Goal: Task Accomplishment & Management: Complete application form

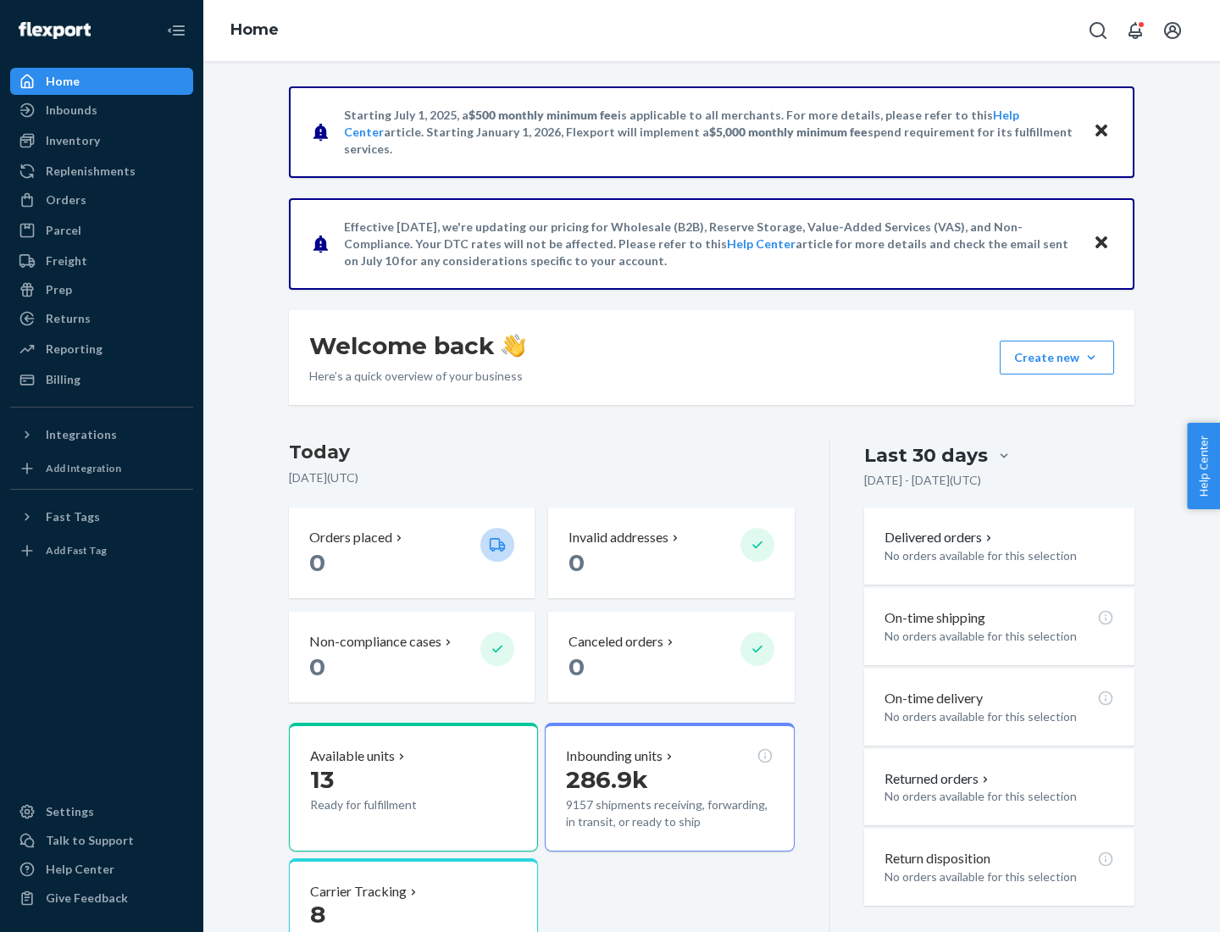
click at [1091, 358] on button "Create new Create new inbound Create new order Create new product" at bounding box center [1057, 358] width 114 height 34
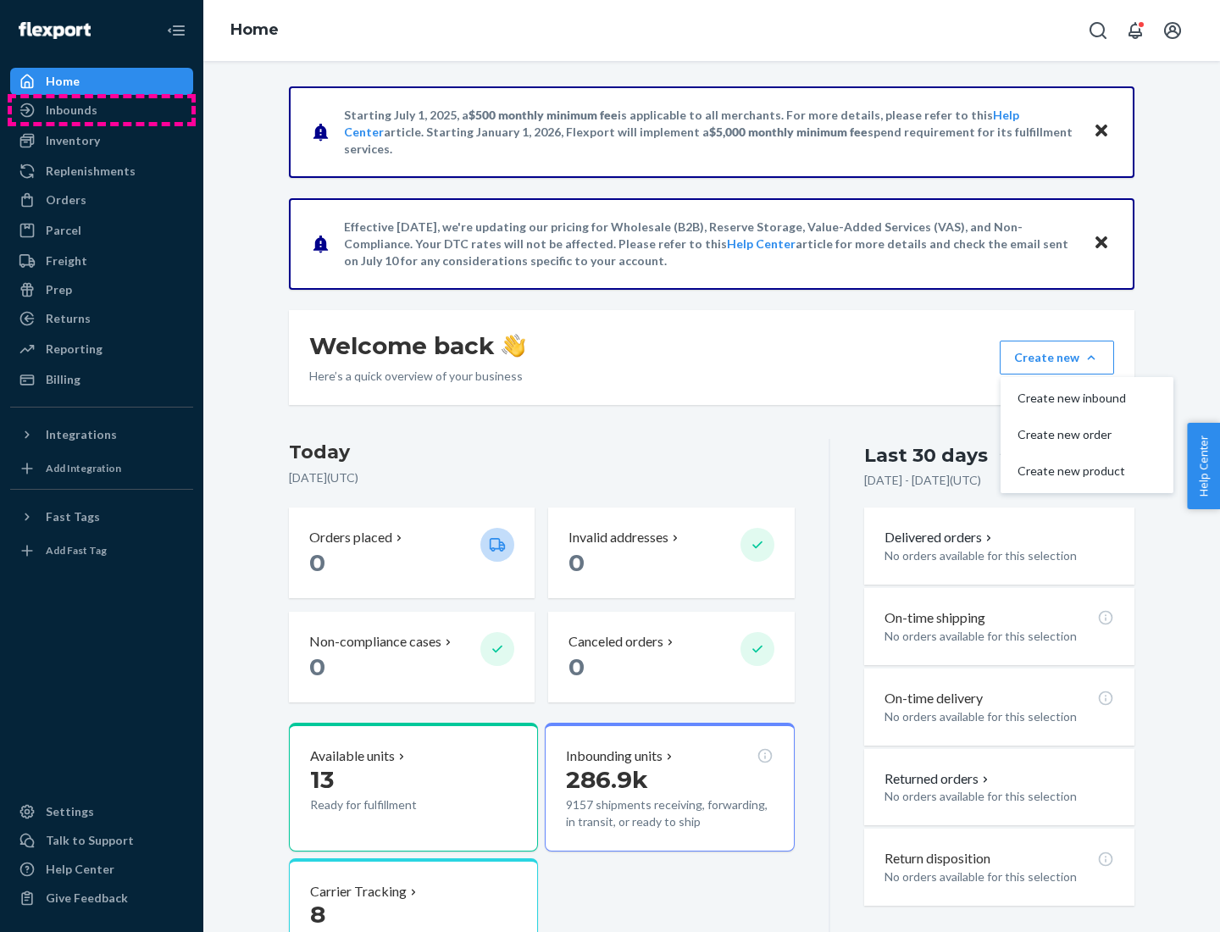
click at [102, 110] on div "Inbounds" at bounding box center [102, 110] width 180 height 24
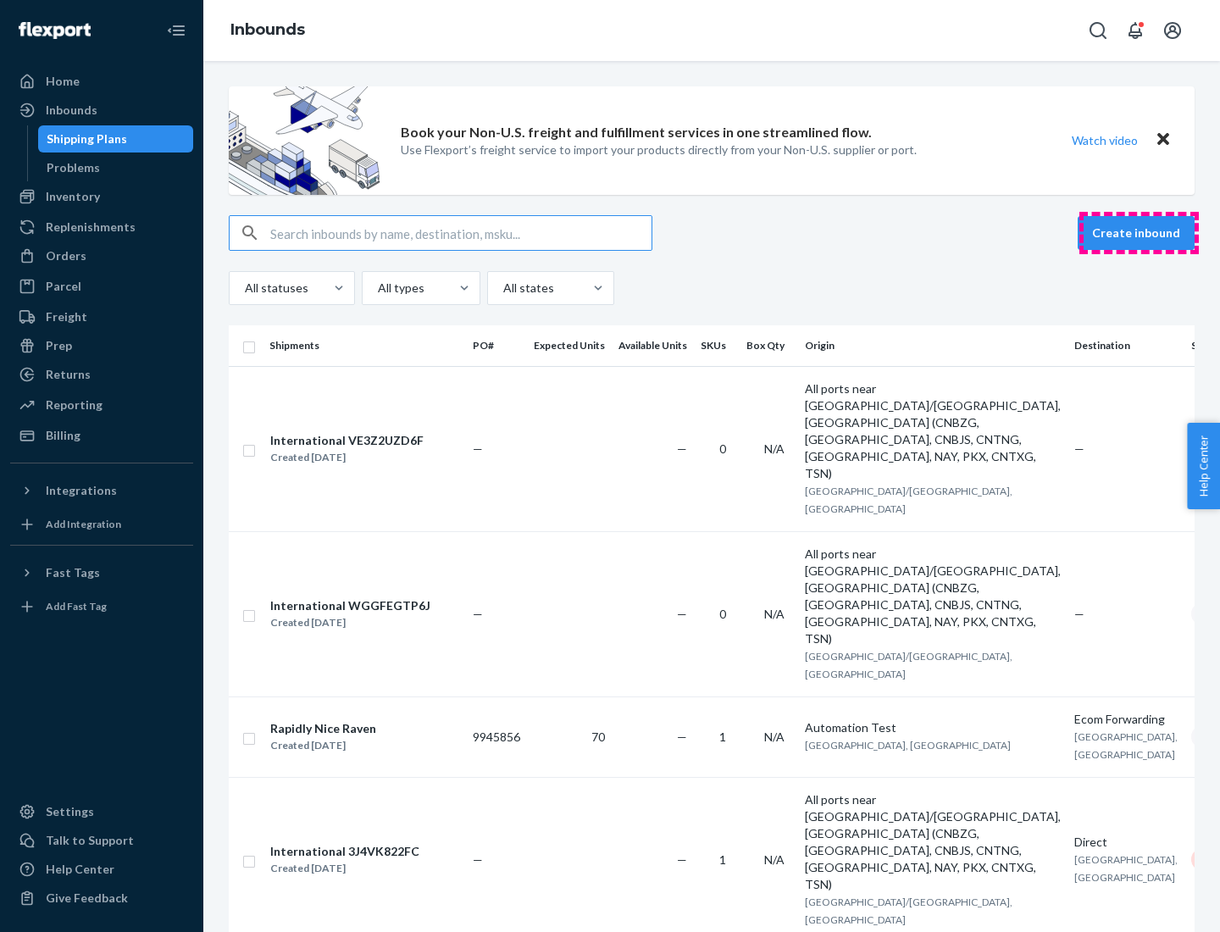
click at [1139, 233] on button "Create inbound" at bounding box center [1136, 233] width 117 height 34
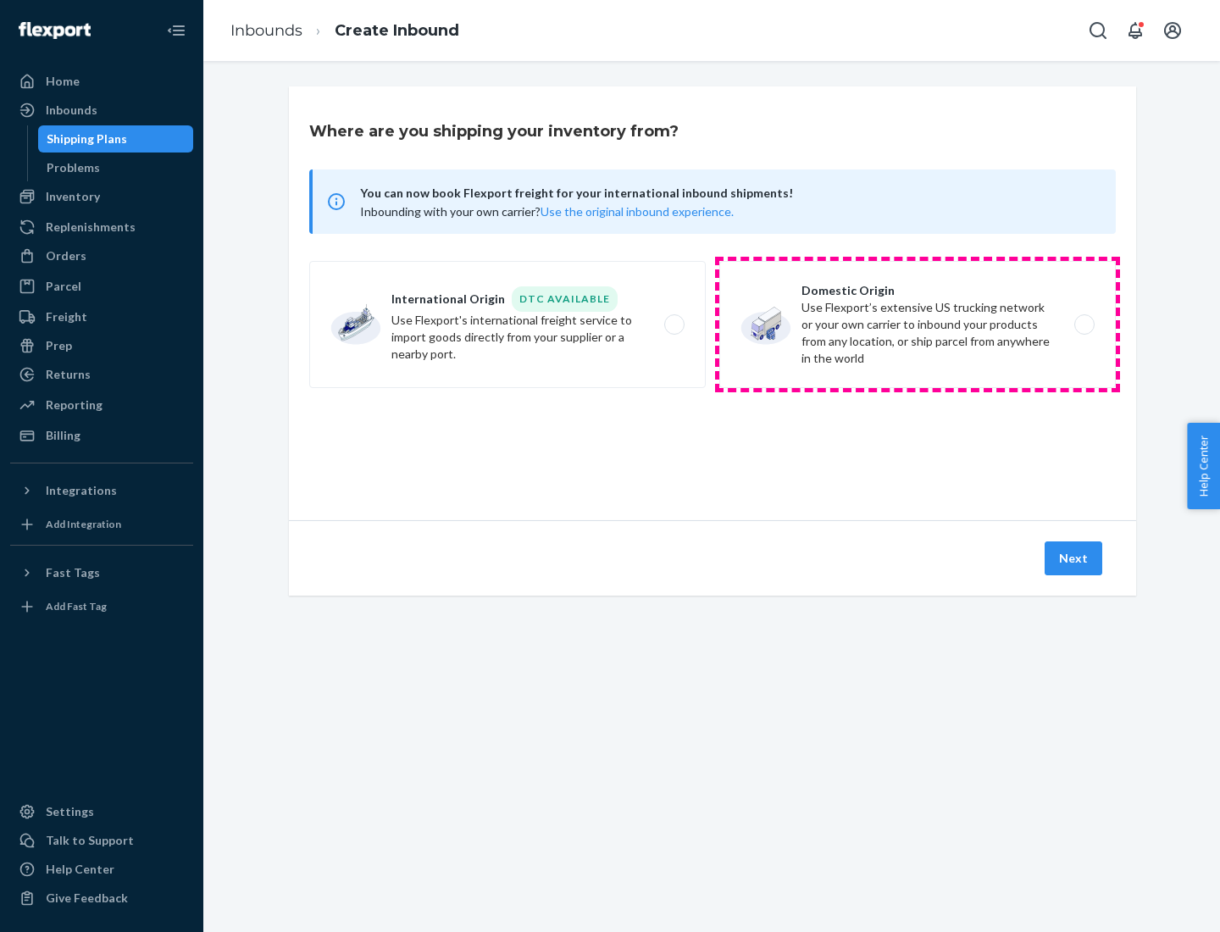
click at [918, 325] on label "Domestic Origin Use Flexport’s extensive US trucking network or your own carrie…" at bounding box center [917, 324] width 397 height 127
click at [1084, 325] on input "Domestic Origin Use Flexport’s extensive US trucking network or your own carrie…" at bounding box center [1089, 324] width 11 height 11
radio input "true"
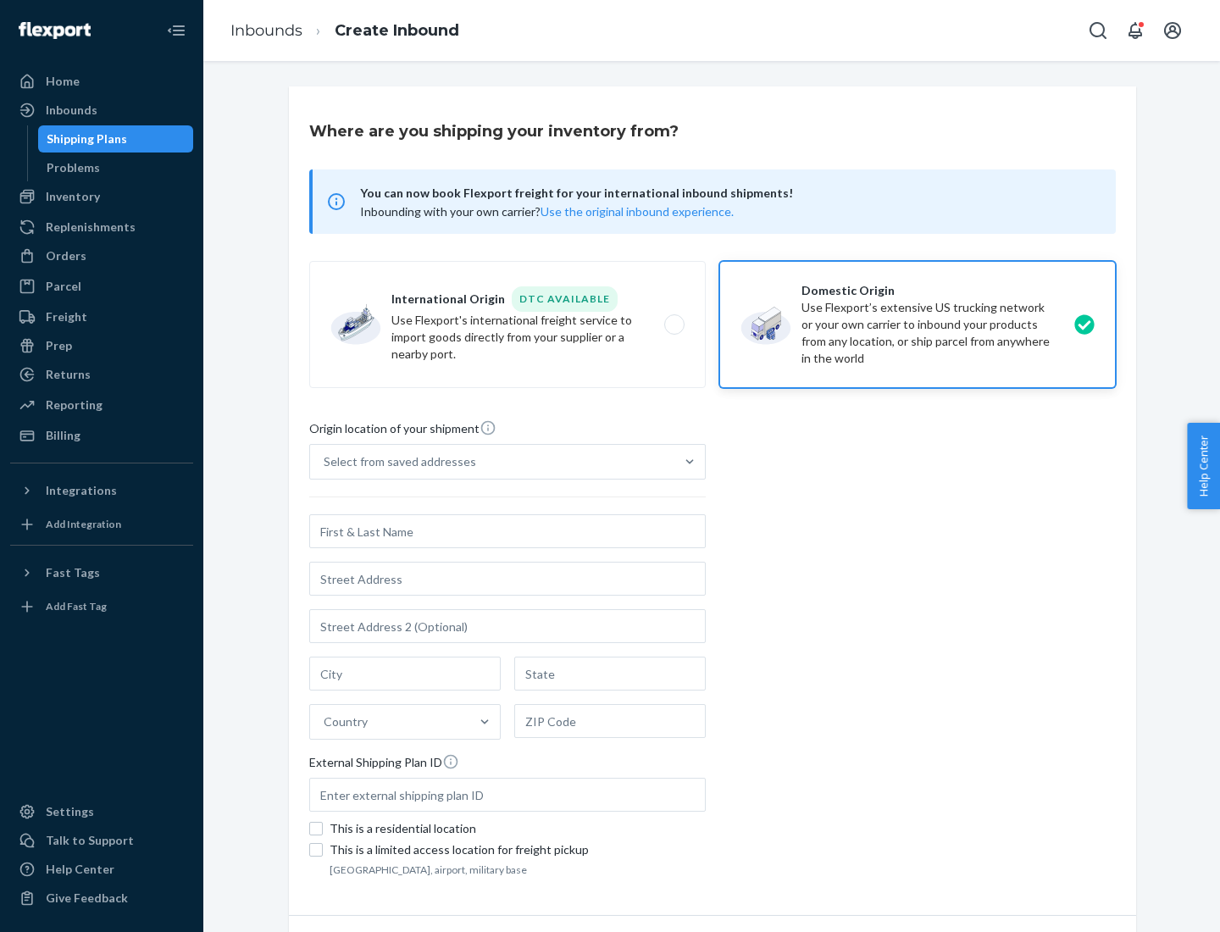
click at [396, 462] on div "Select from saved addresses" at bounding box center [400, 461] width 153 height 17
click at [325, 462] on input "Select from saved addresses" at bounding box center [325, 461] width 2 height 17
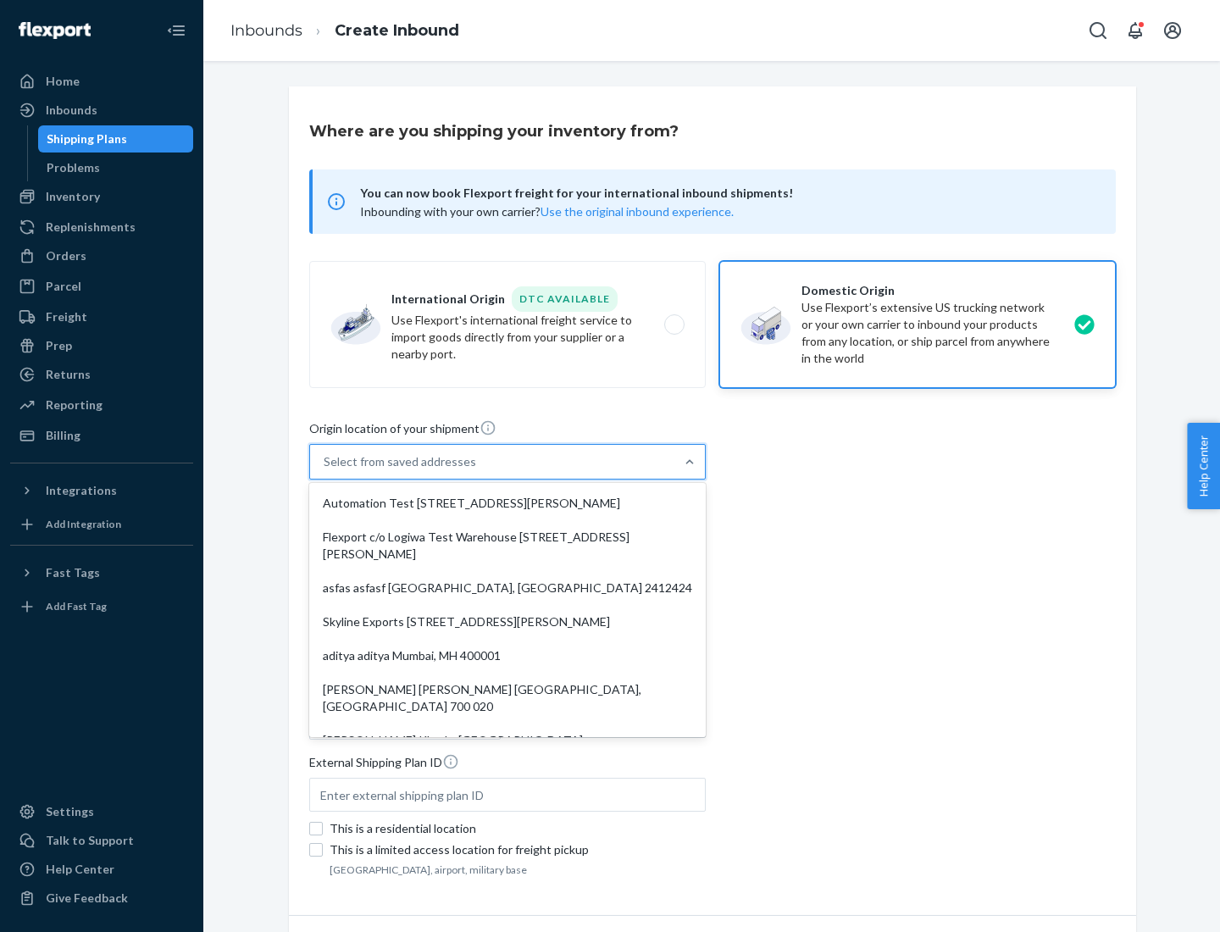
scroll to position [7, 0]
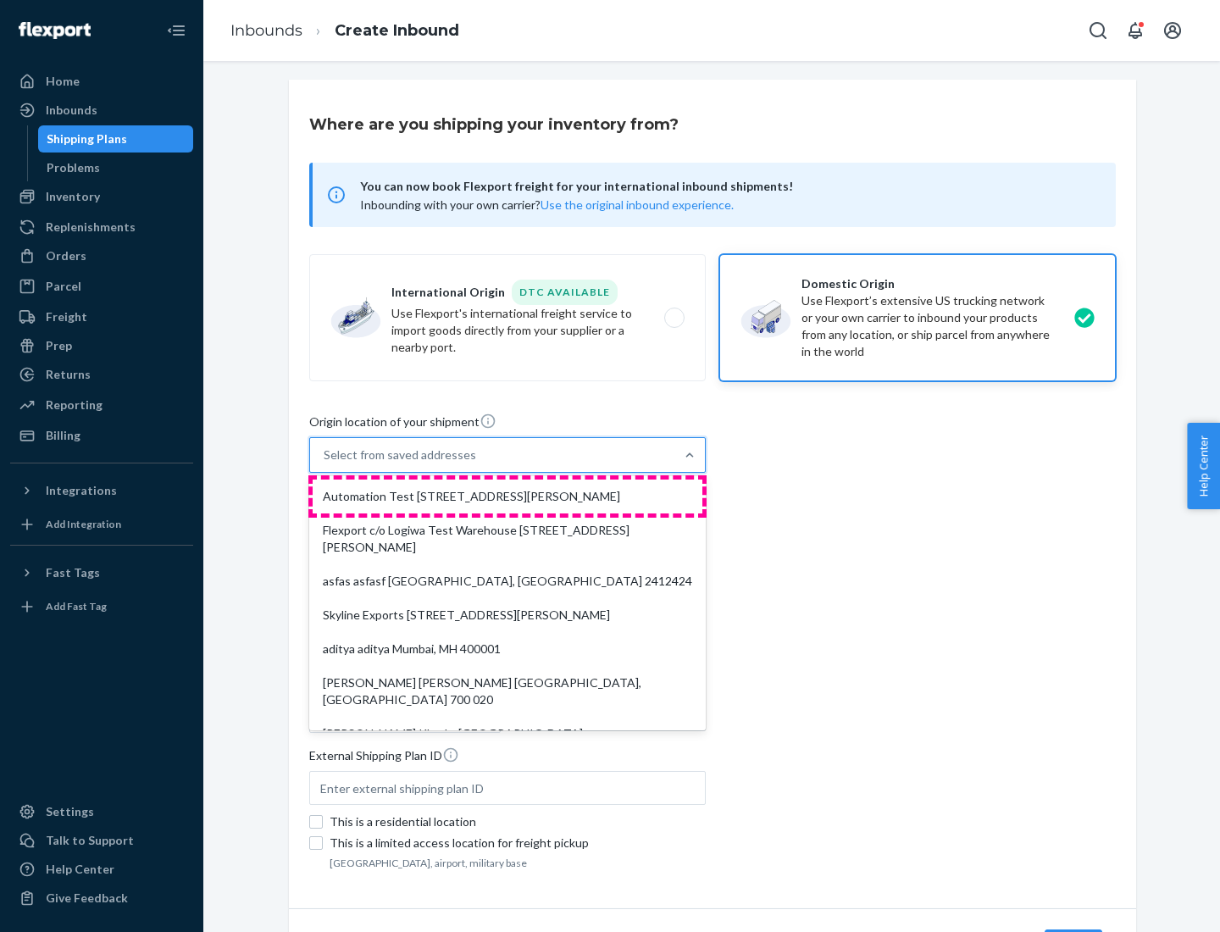
click at [508, 497] on div "Automation Test [STREET_ADDRESS][PERSON_NAME]" at bounding box center [508, 497] width 390 height 34
click at [325, 464] on input "option Automation Test [STREET_ADDRESS][PERSON_NAME]. 9 results available. Use …" at bounding box center [325, 455] width 2 height 17
type input "Automation Test"
type input "9th Floor"
type input "[GEOGRAPHIC_DATA]"
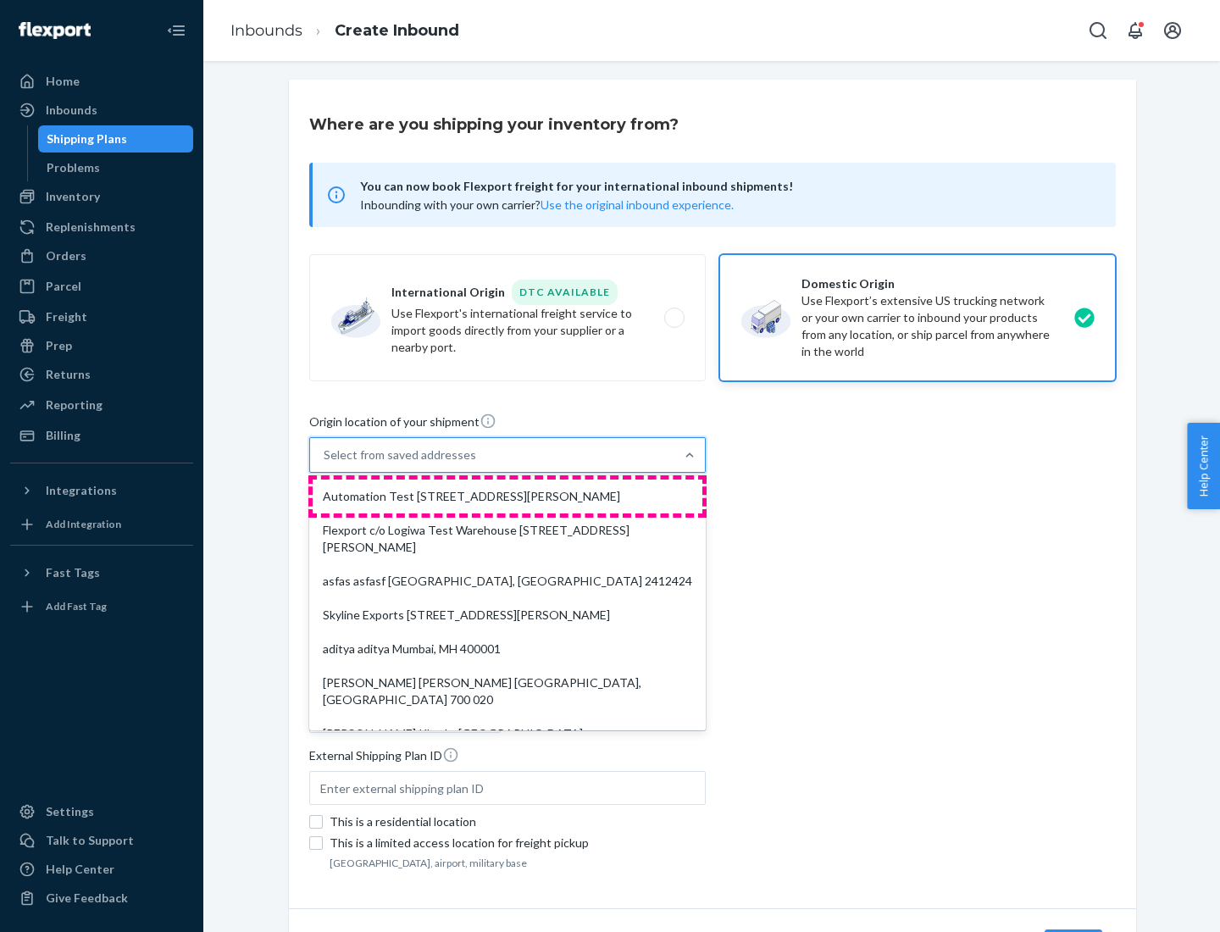
type input "CA"
type input "94104"
type input "[STREET_ADDRESS][PERSON_NAME]"
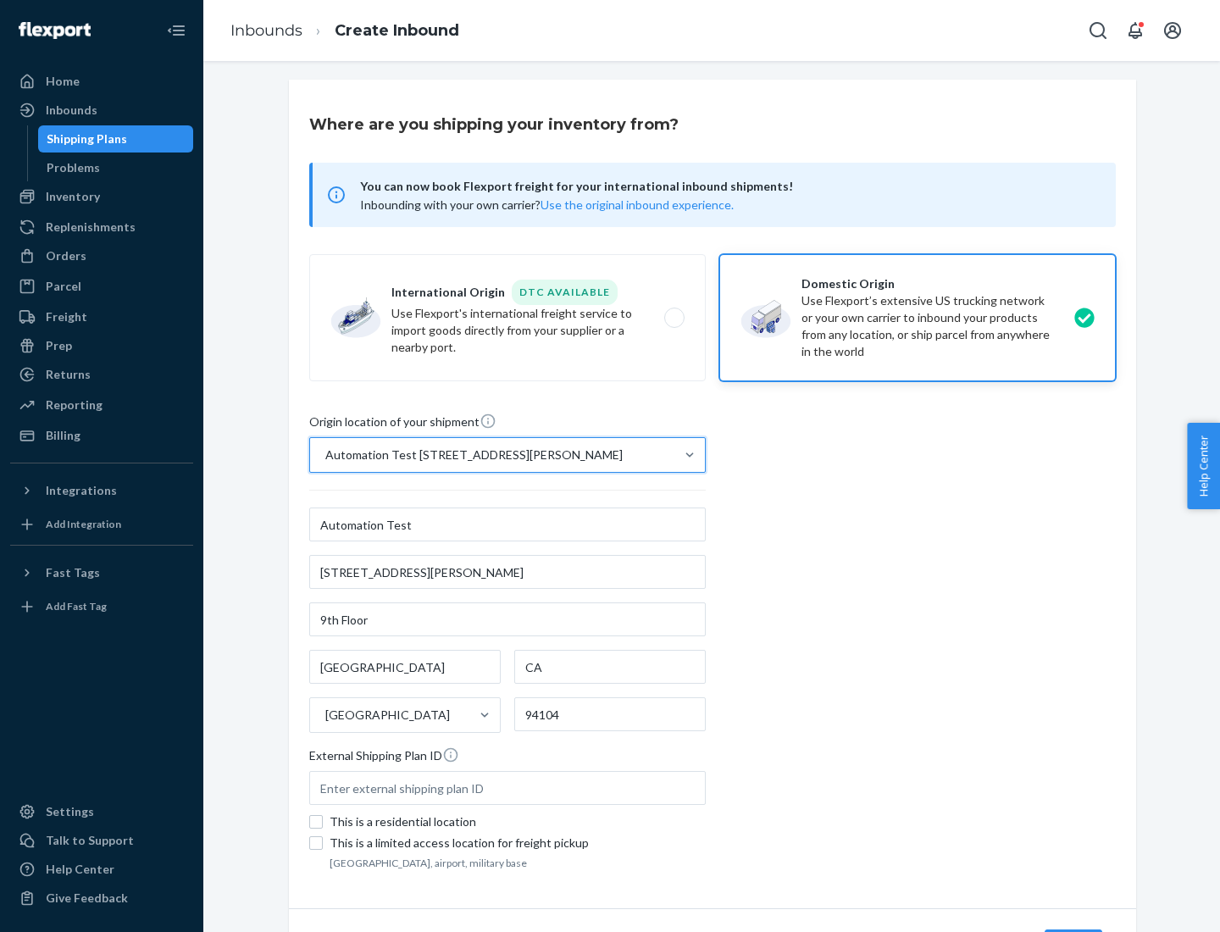
scroll to position [99, 0]
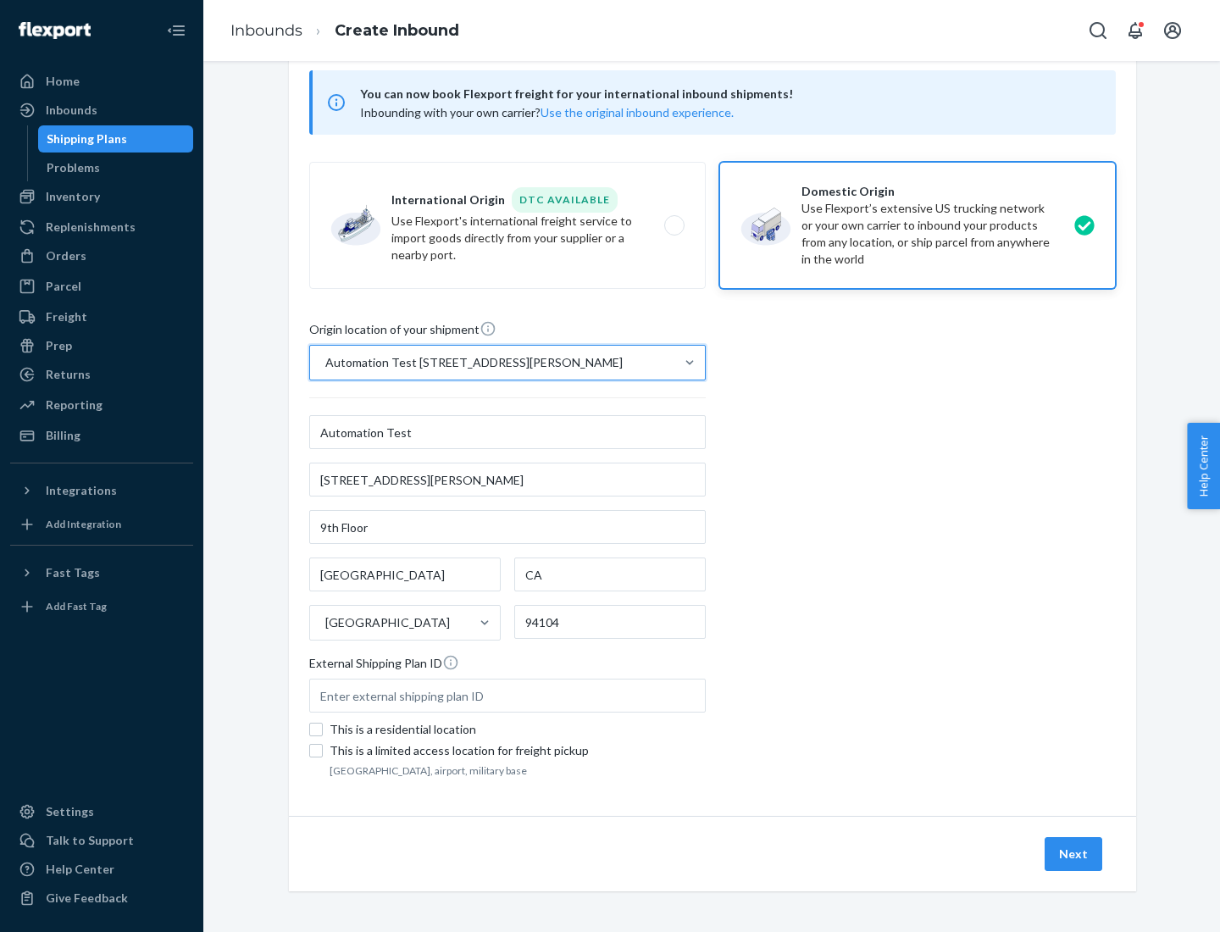
click at [1074, 854] on button "Next" at bounding box center [1074, 854] width 58 height 34
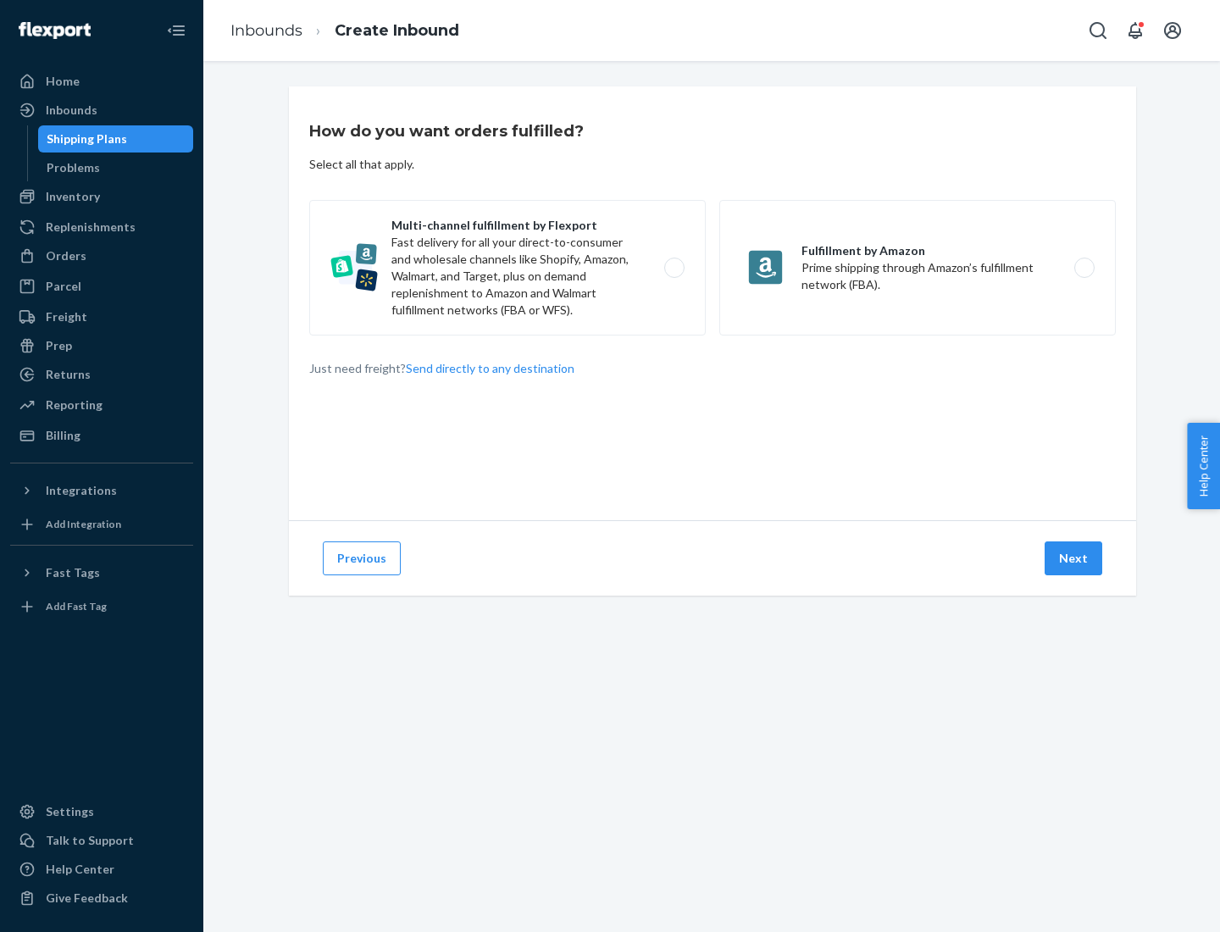
click at [508, 268] on label "Multi-channel fulfillment by Flexport Fast delivery for all your direct-to-cons…" at bounding box center [507, 268] width 397 height 136
click at [674, 268] on input "Multi-channel fulfillment by Flexport Fast delivery for all your direct-to-cons…" at bounding box center [679, 268] width 11 height 11
radio input "true"
click at [1074, 558] on button "Next" at bounding box center [1074, 558] width 58 height 34
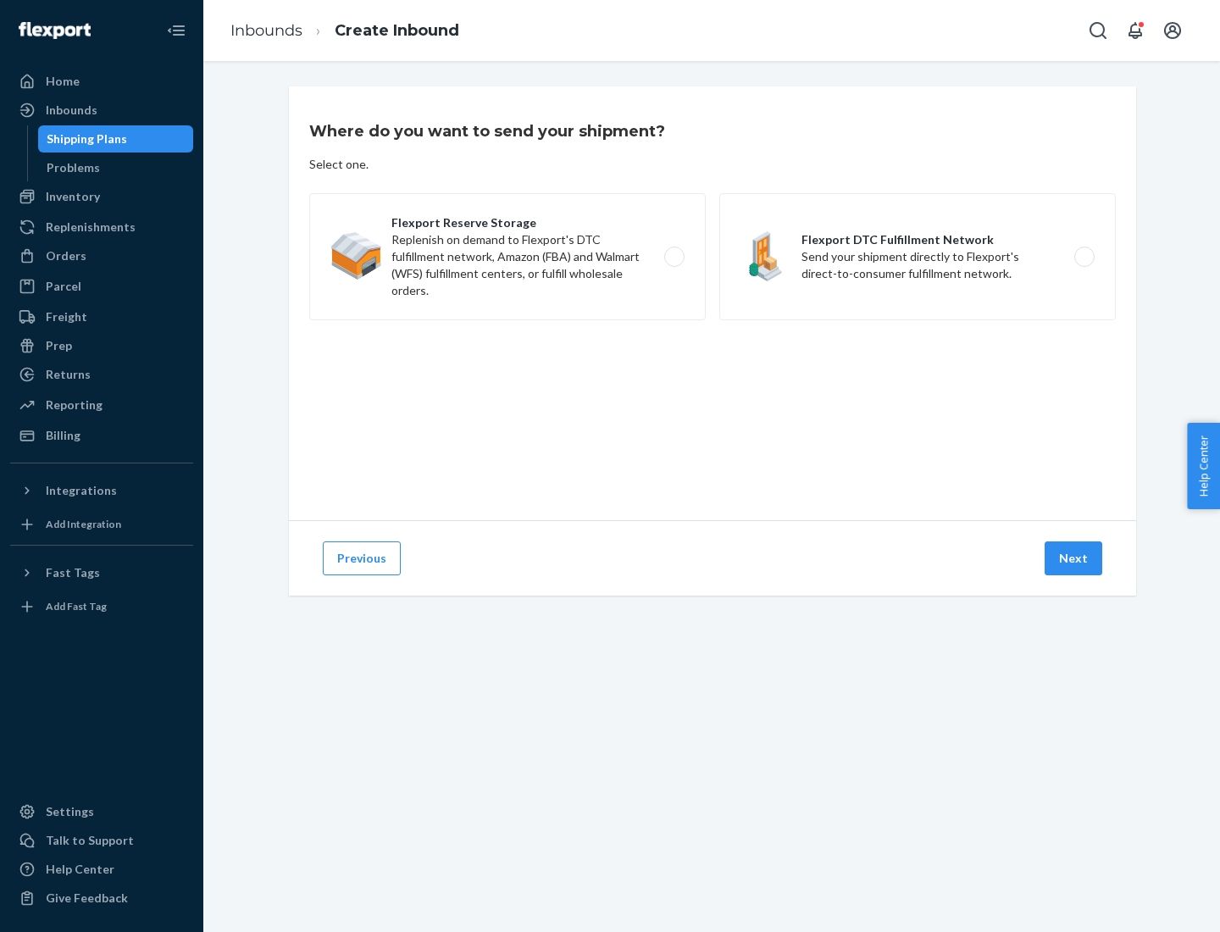
click at [918, 257] on label "Flexport DTC Fulfillment Network Send your shipment directly to Flexport's dire…" at bounding box center [917, 256] width 397 height 127
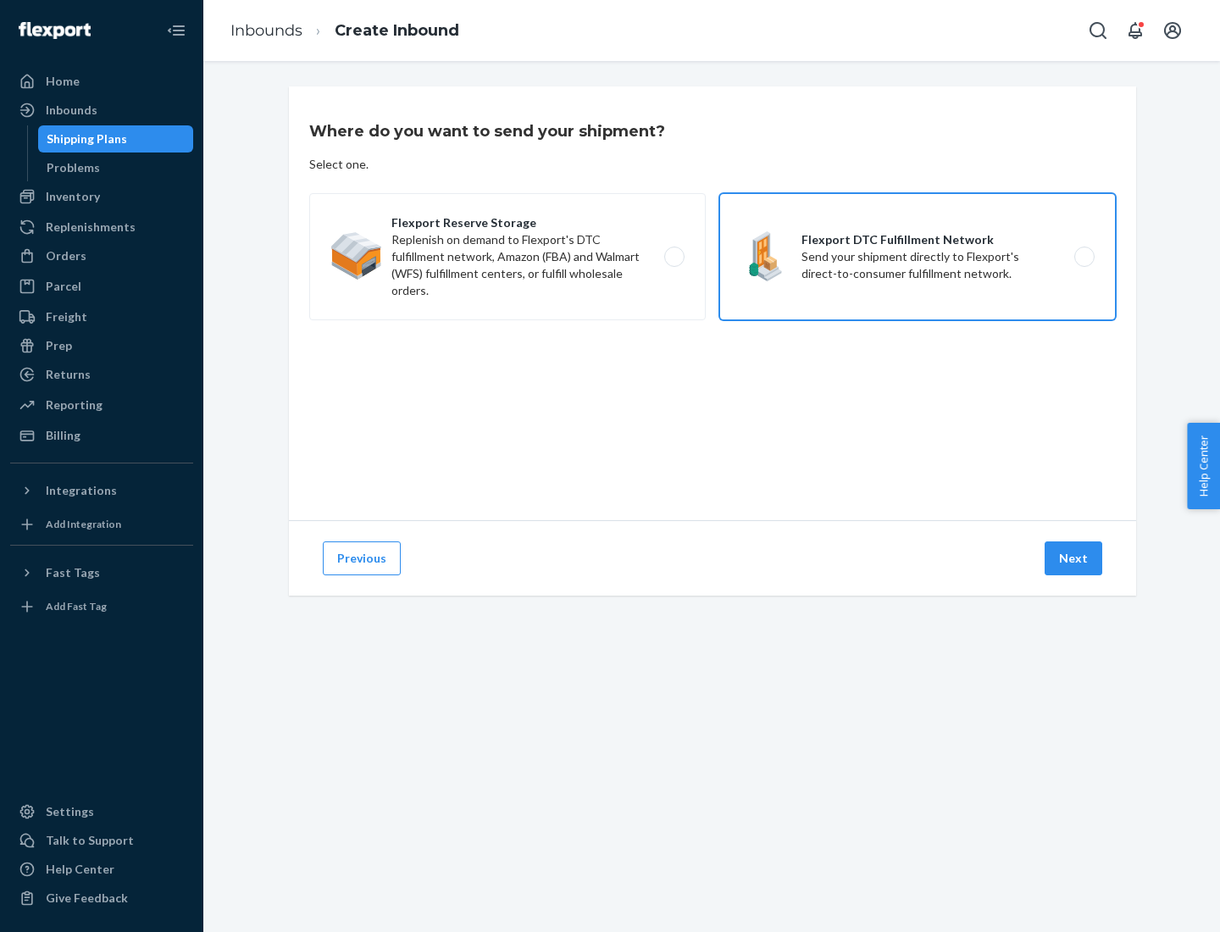
click at [1084, 257] on input "Flexport DTC Fulfillment Network Send your shipment directly to Flexport's dire…" at bounding box center [1089, 257] width 11 height 11
radio input "true"
click at [1074, 558] on button "Next" at bounding box center [1074, 558] width 58 height 34
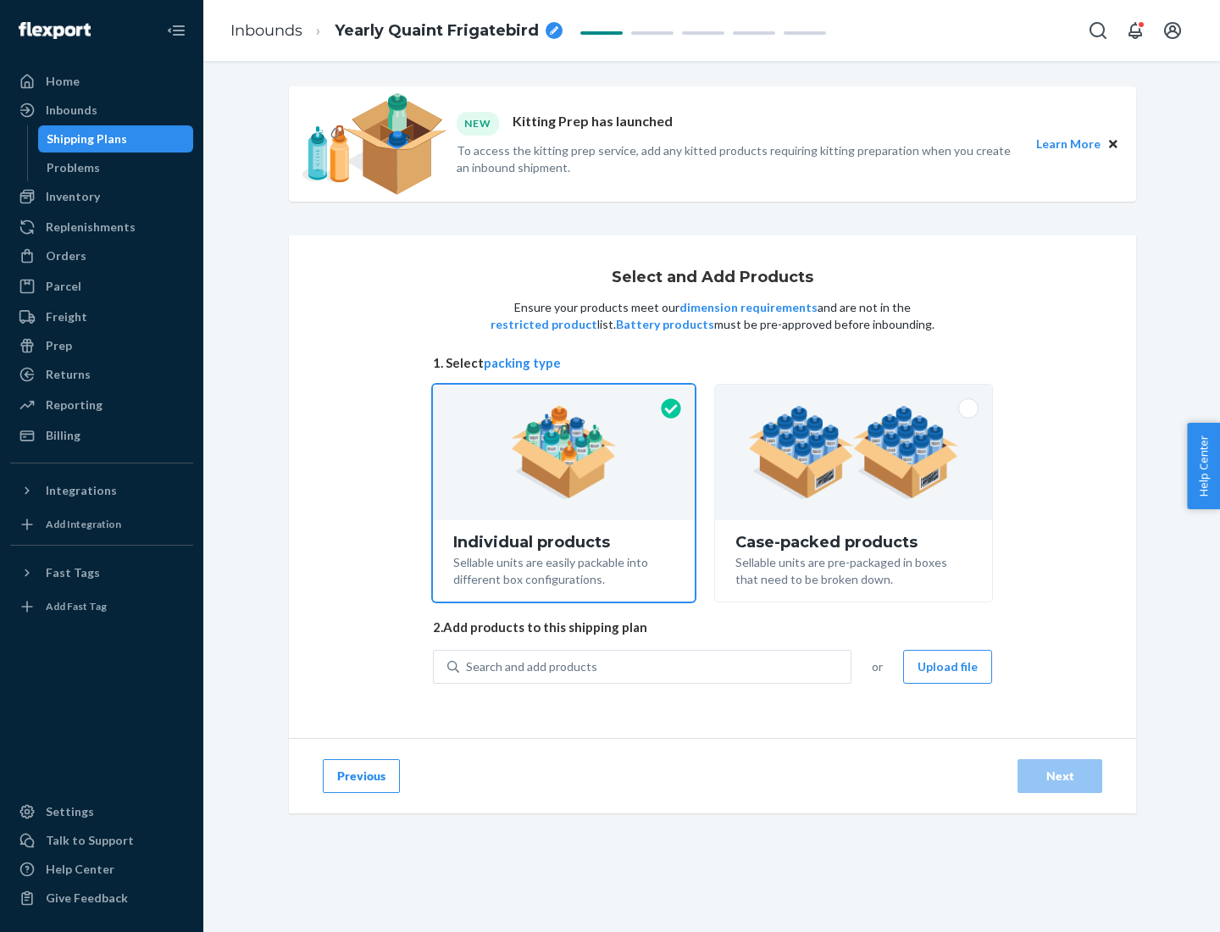
click at [854, 453] on img at bounding box center [853, 452] width 211 height 93
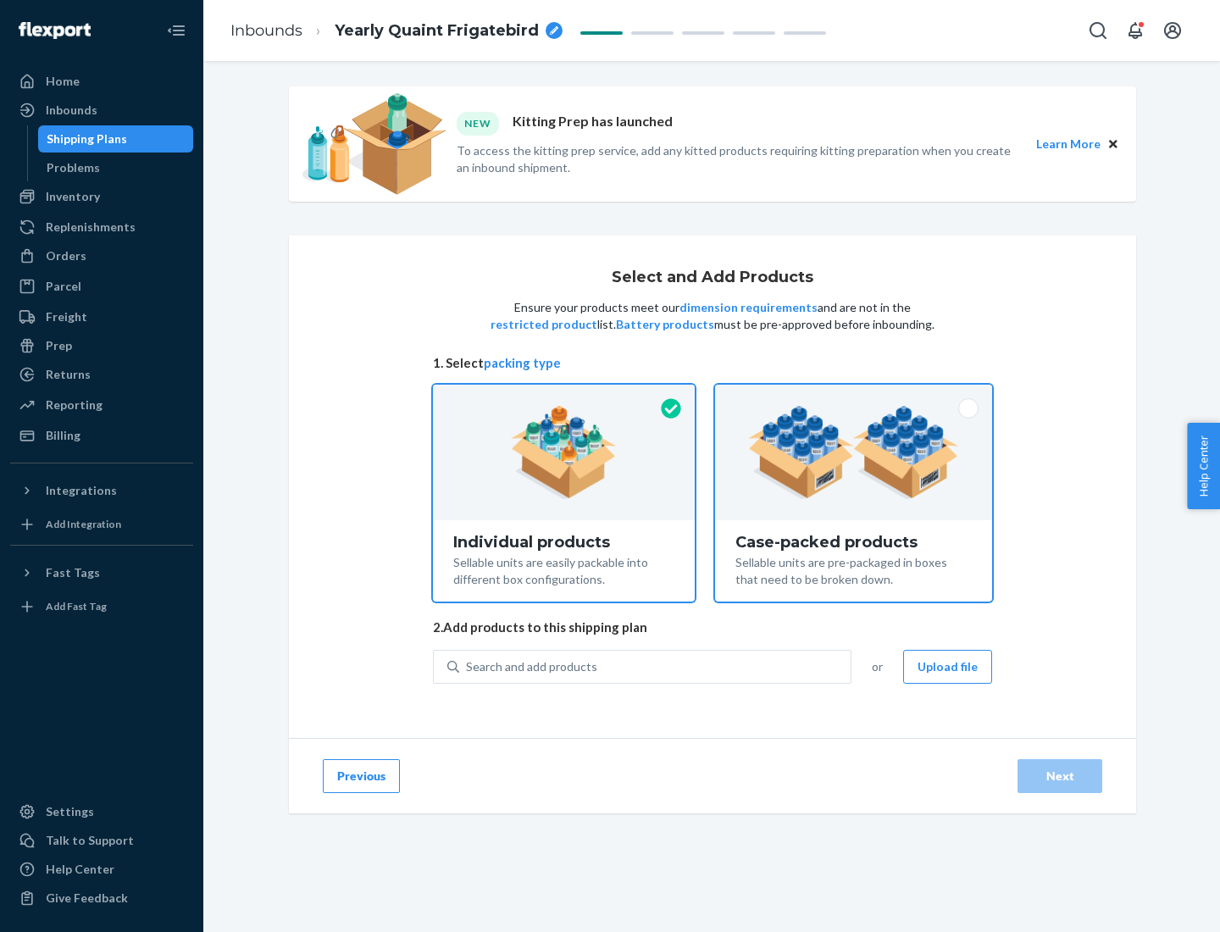
click at [854, 396] on input "Case-packed products Sellable units are pre-packaged in boxes that need to be b…" at bounding box center [853, 390] width 11 height 11
radio input "true"
radio input "false"
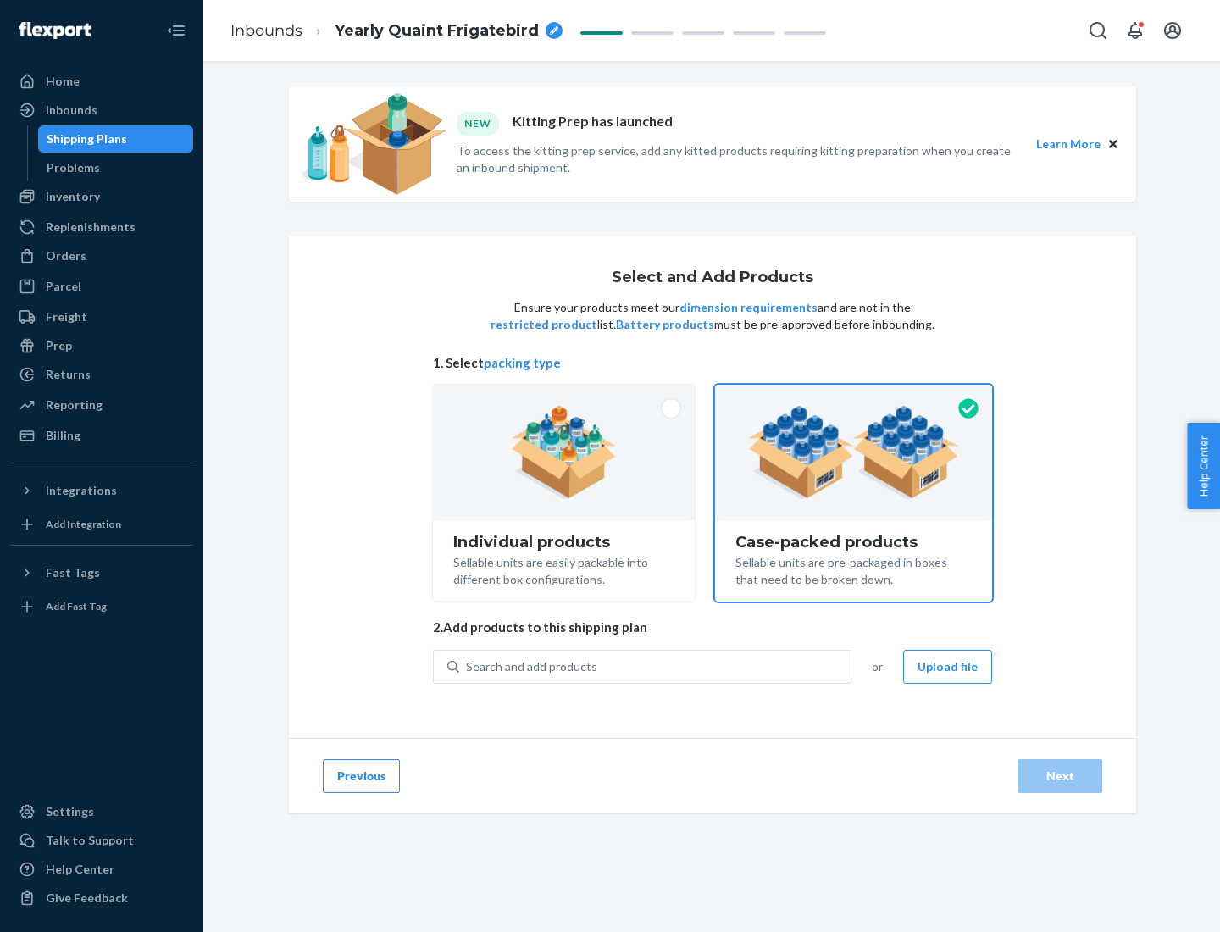
click at [656, 666] on div "Search and add products" at bounding box center [654, 667] width 391 height 31
click at [468, 666] on input "Search and add products" at bounding box center [467, 666] width 2 height 17
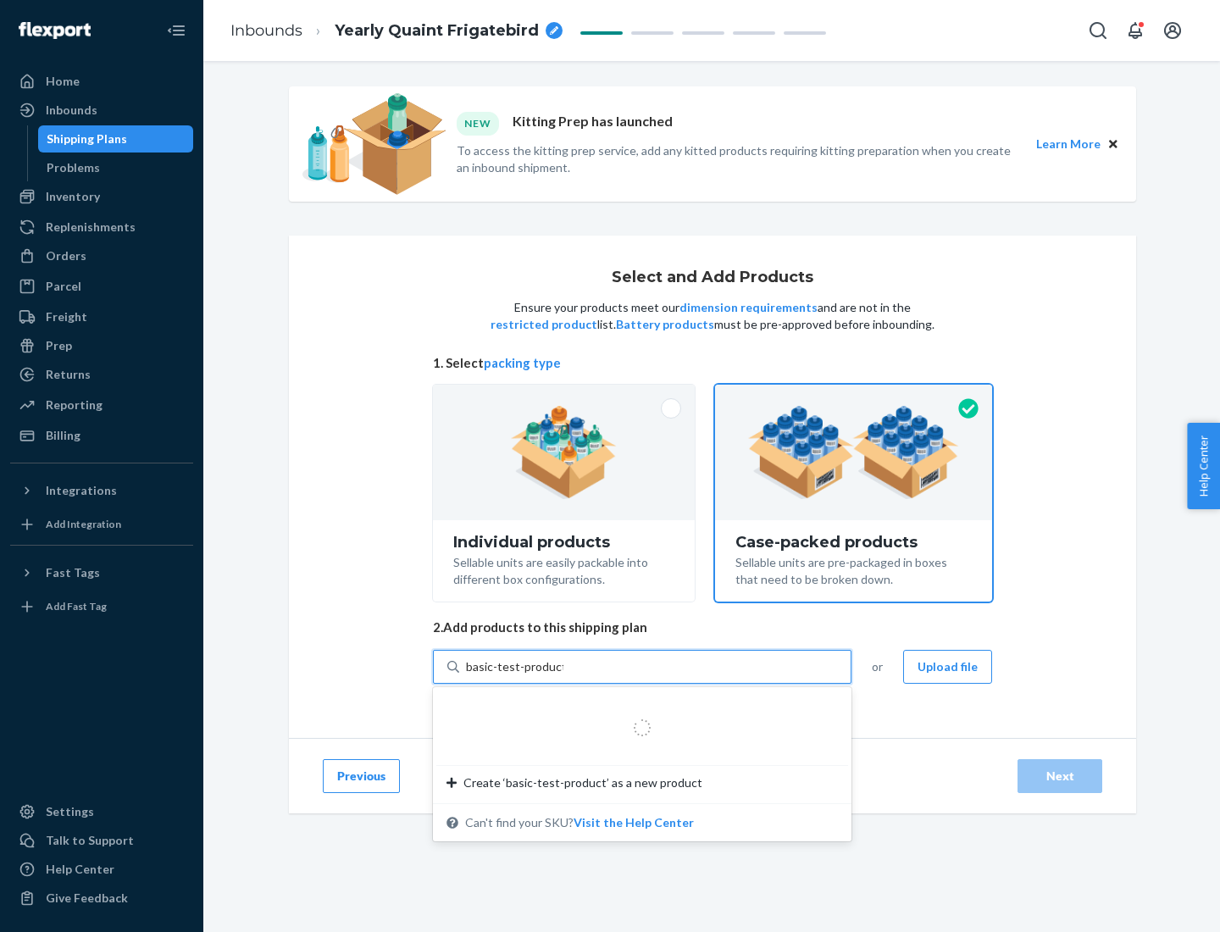
type input "basic-test-product-1"
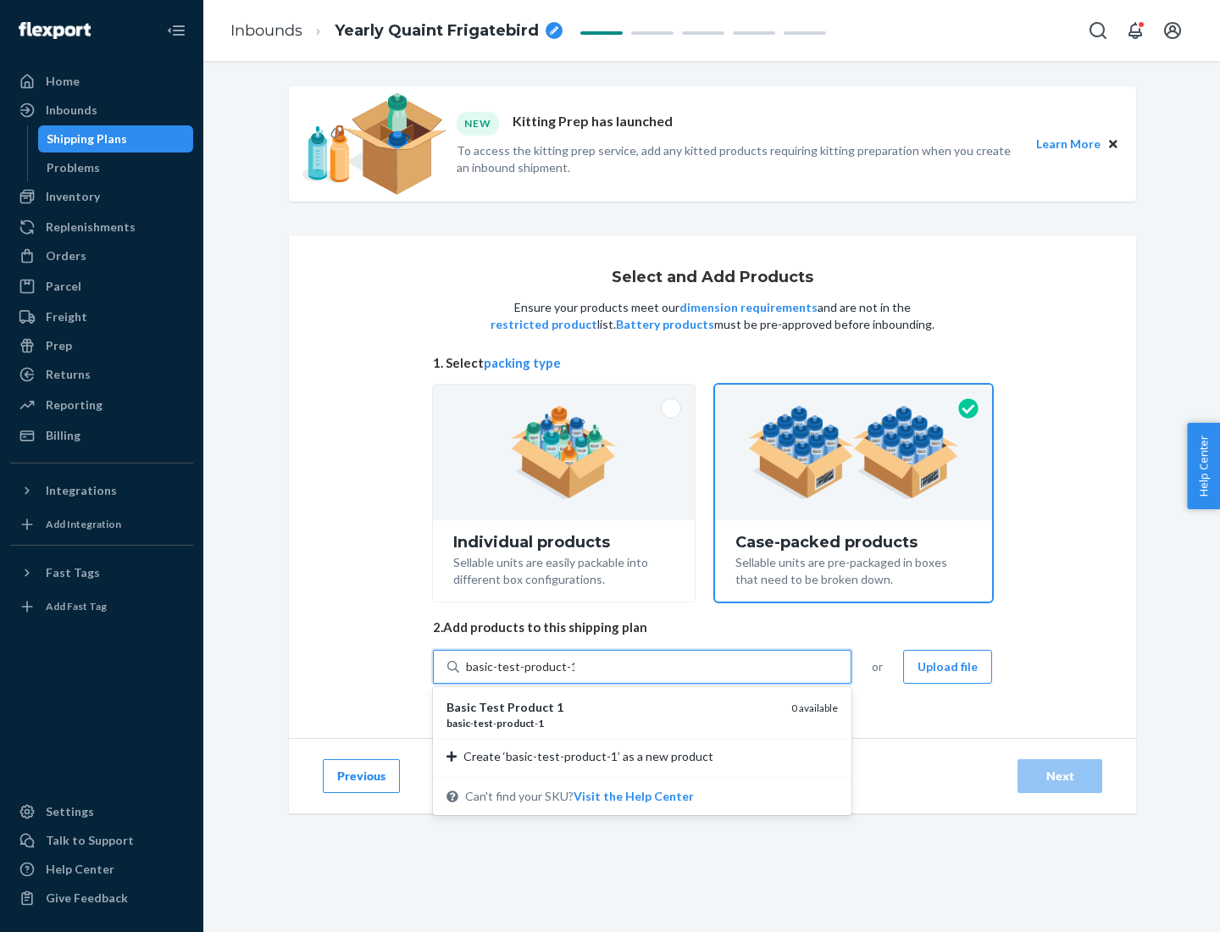
click at [613, 723] on div "basic - test - product - 1" at bounding box center [612, 723] width 331 height 14
click at [575, 675] on input "basic-test-product-1" at bounding box center [520, 666] width 108 height 17
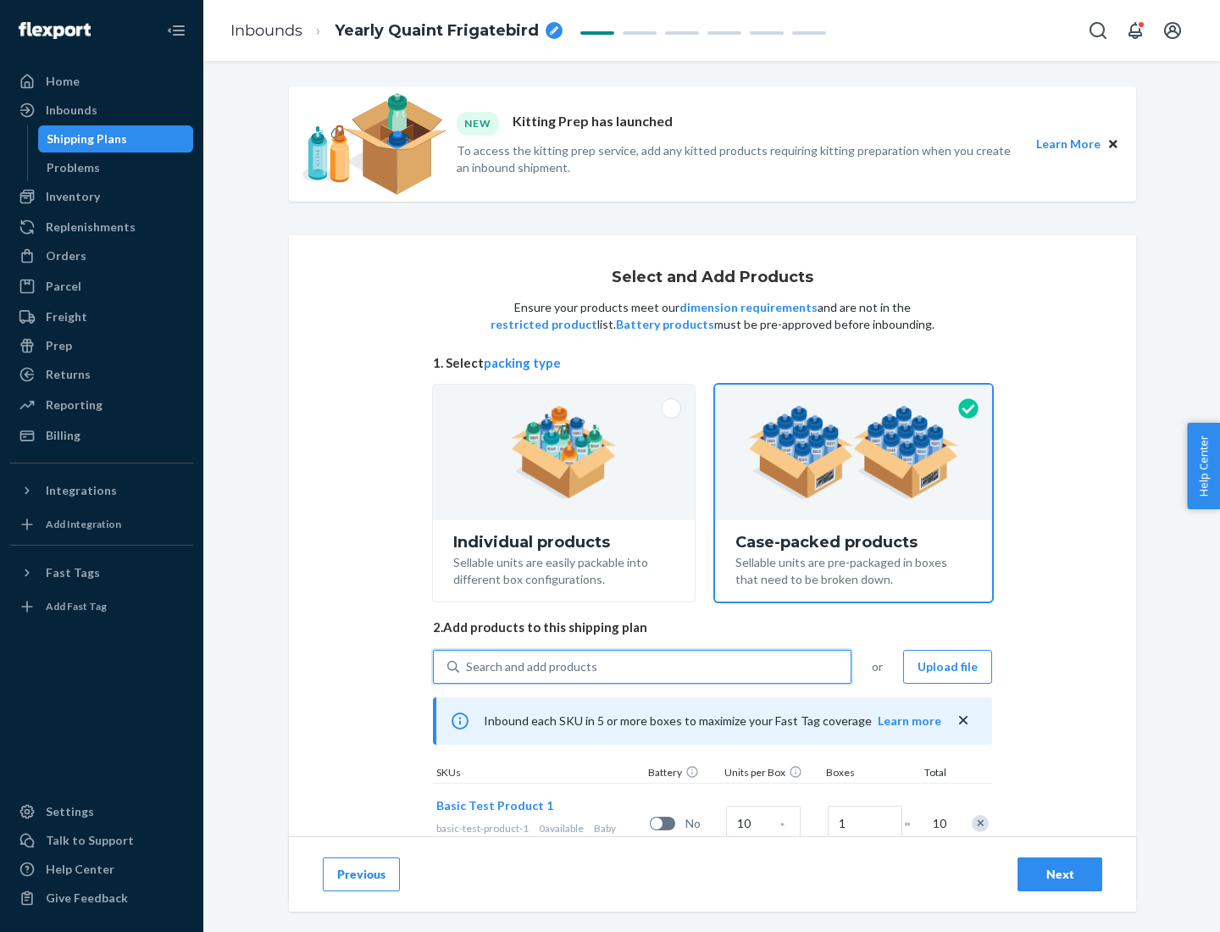
scroll to position [61, 0]
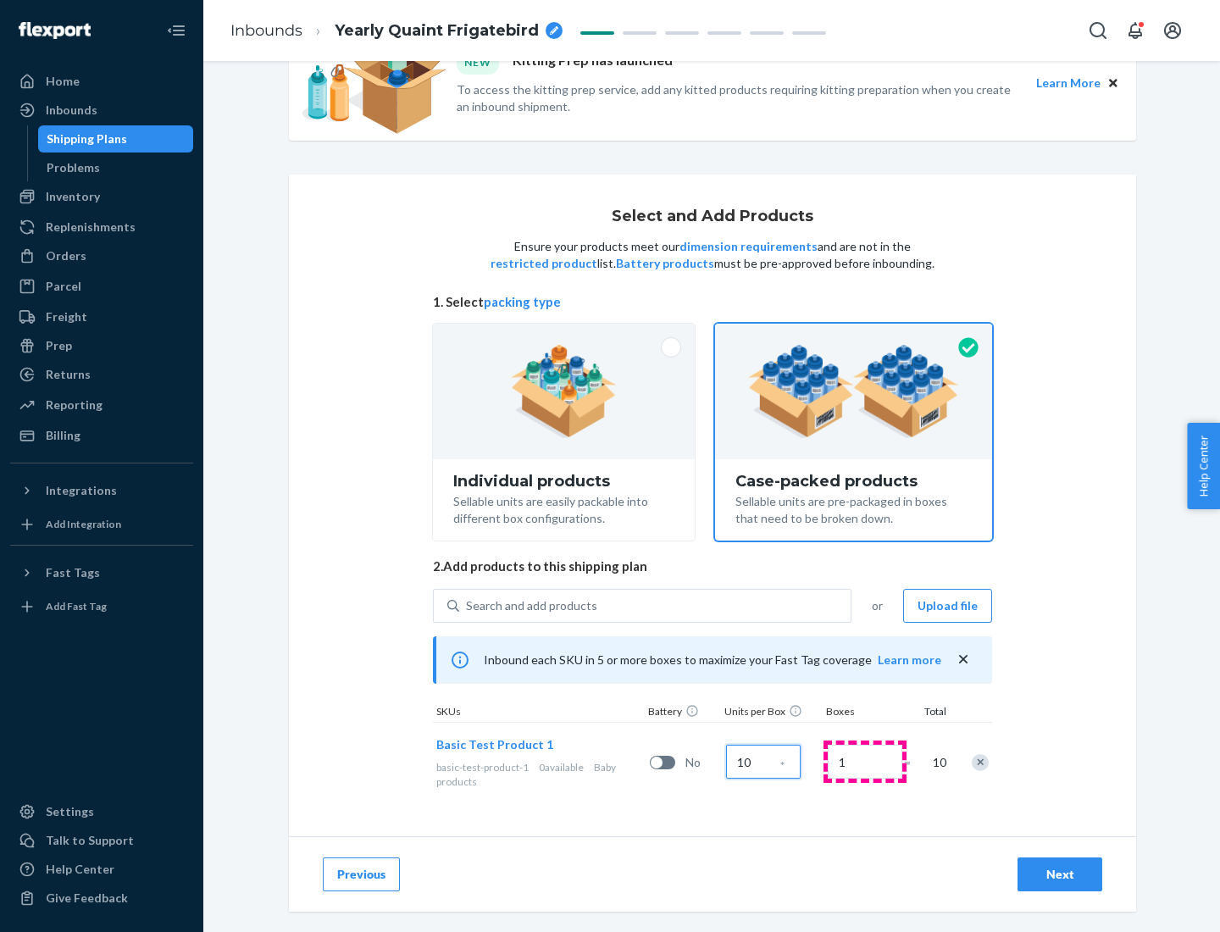
type input "10"
type input "7"
click at [1060, 874] on div "Next" at bounding box center [1060, 874] width 56 height 17
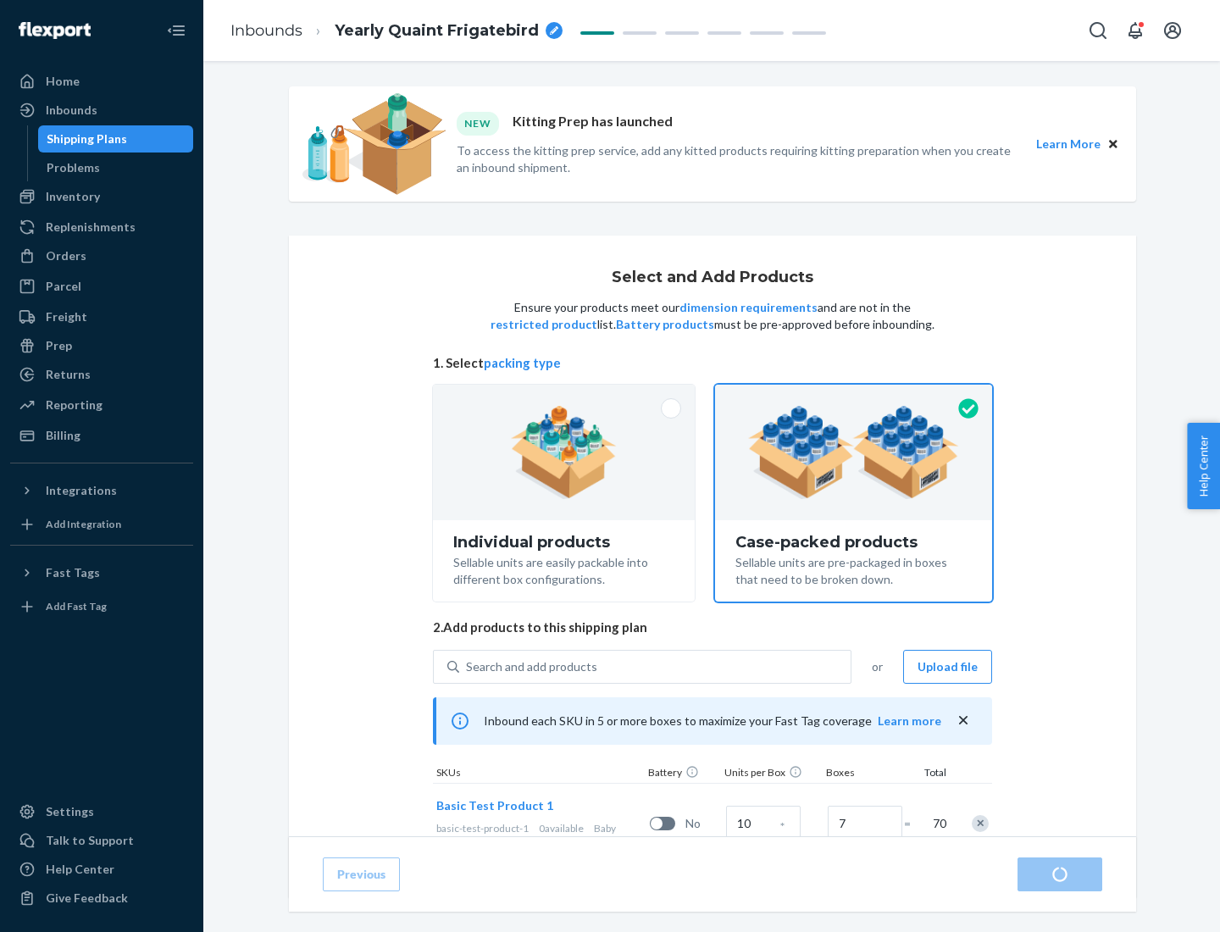
radio input "true"
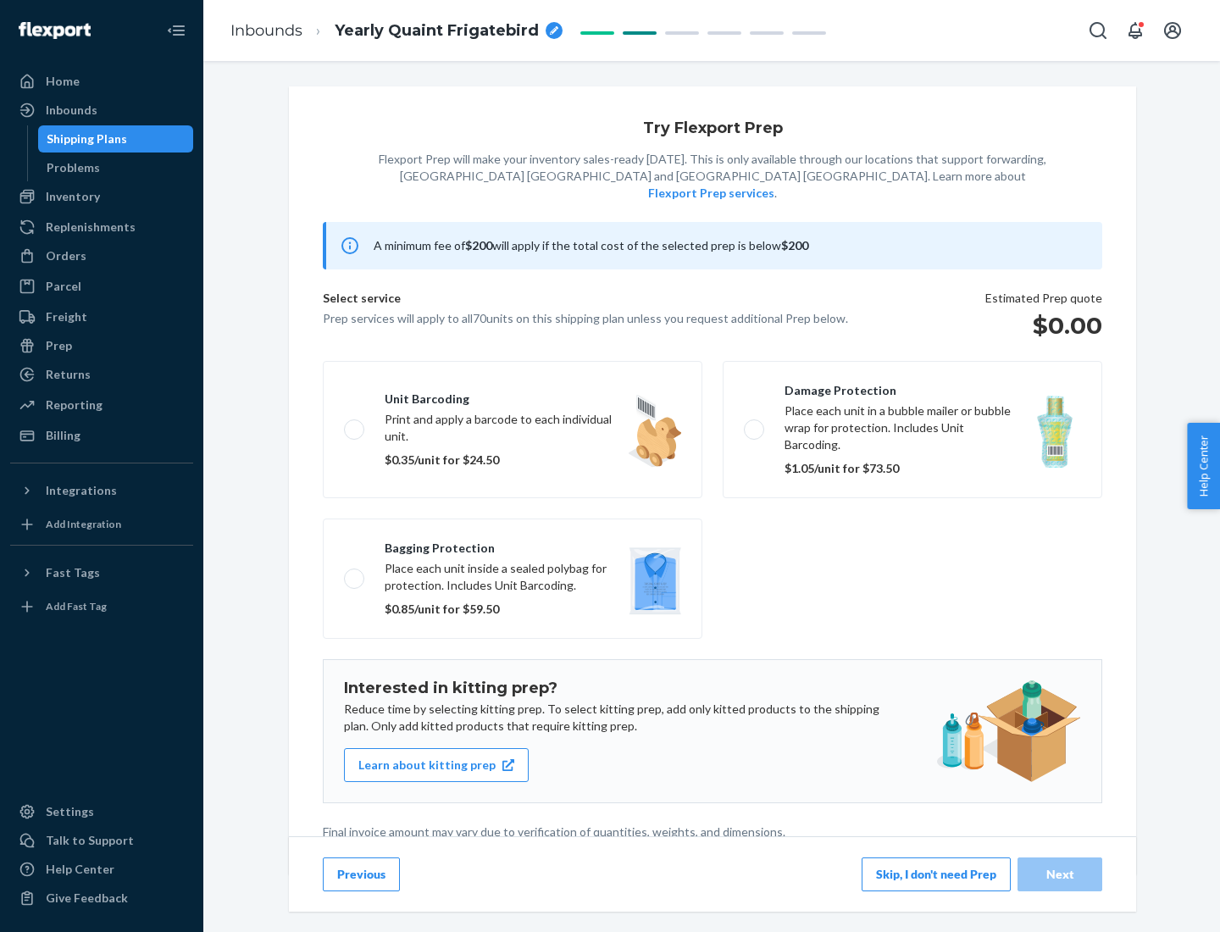
scroll to position [4, 0]
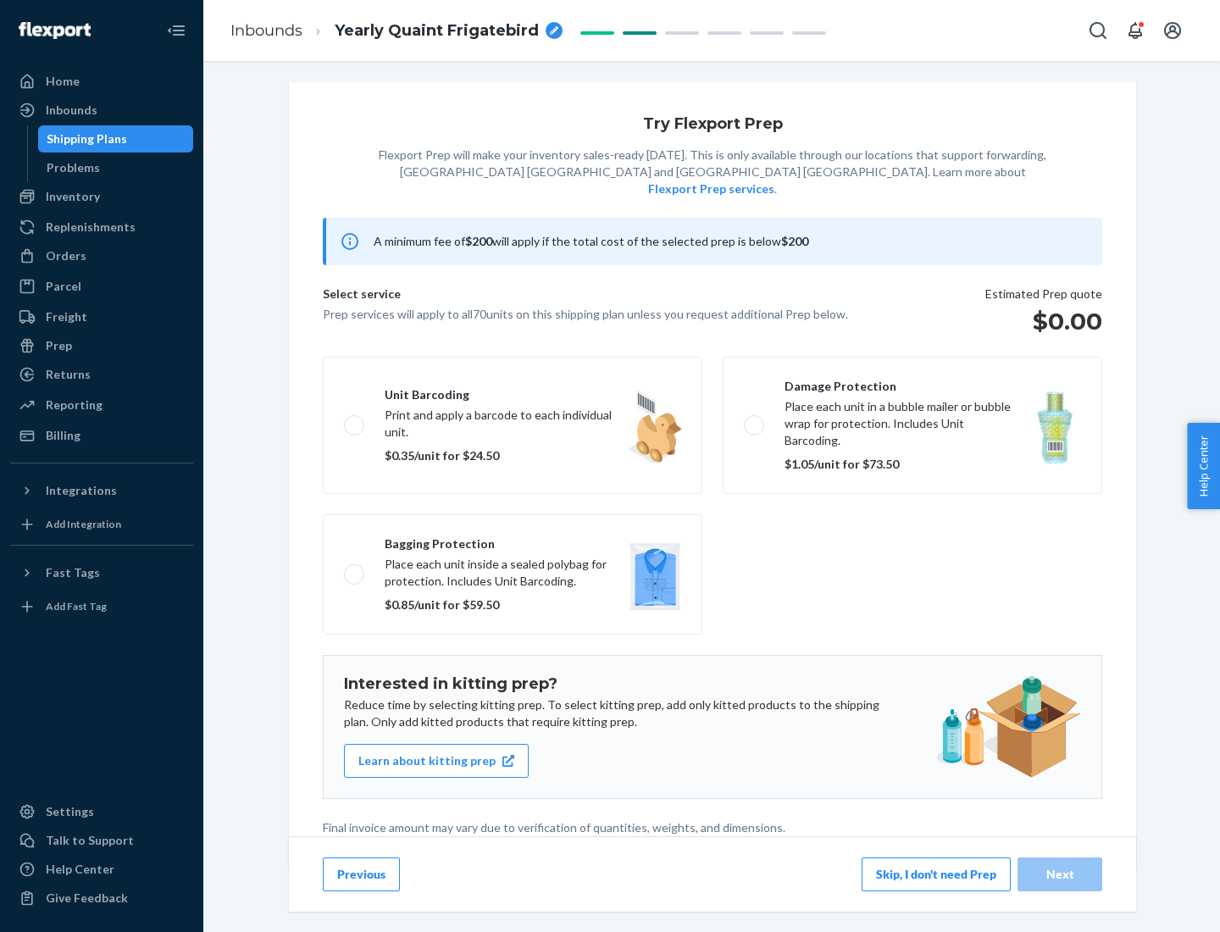
click at [513, 540] on label "Bagging protection Place each unit inside a sealed polybag for protection. Incl…" at bounding box center [513, 574] width 380 height 120
click at [355, 569] on input "Bagging protection Place each unit inside a sealed polybag for protection. Incl…" at bounding box center [349, 574] width 11 height 11
checkbox input "true"
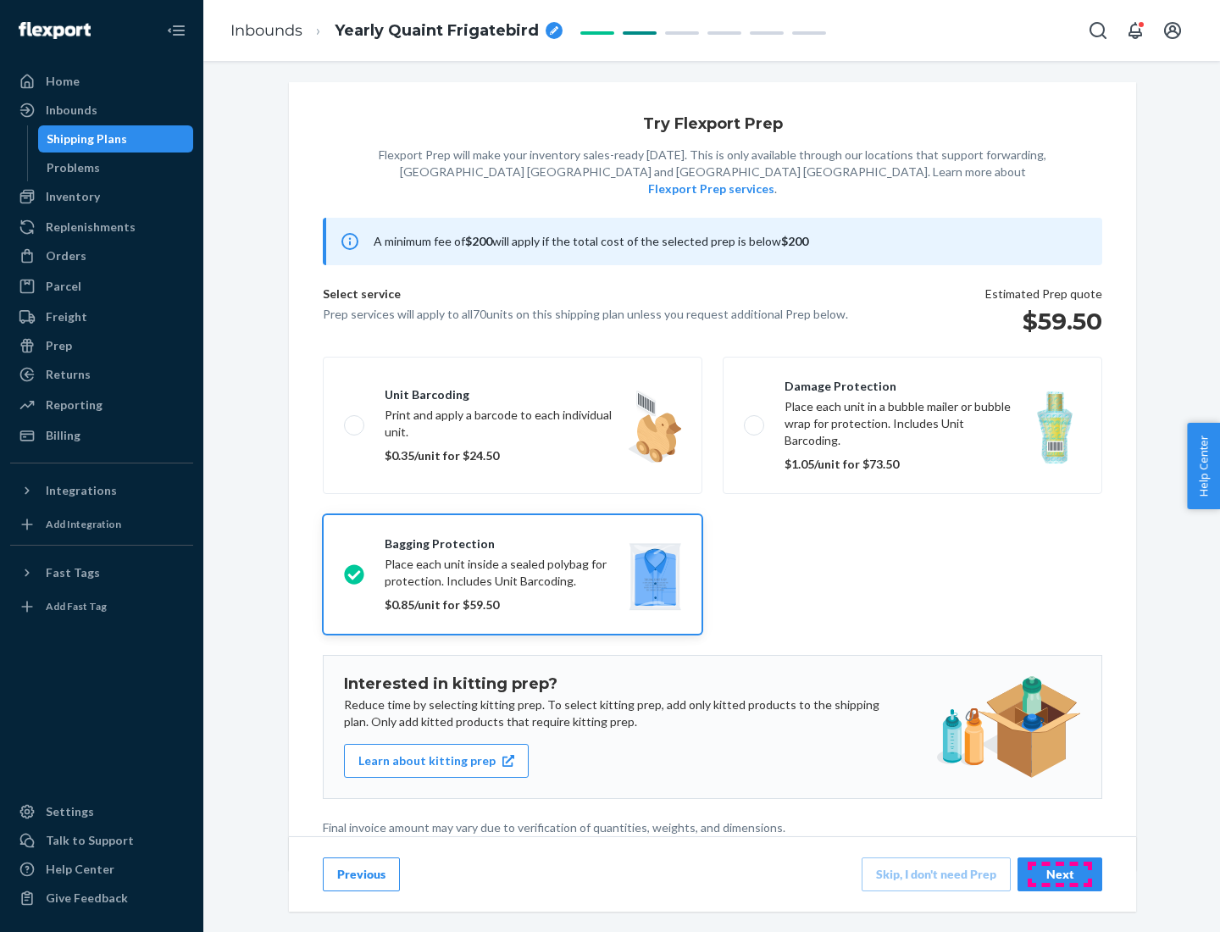
click at [1060, 874] on div "Next" at bounding box center [1060, 874] width 56 height 17
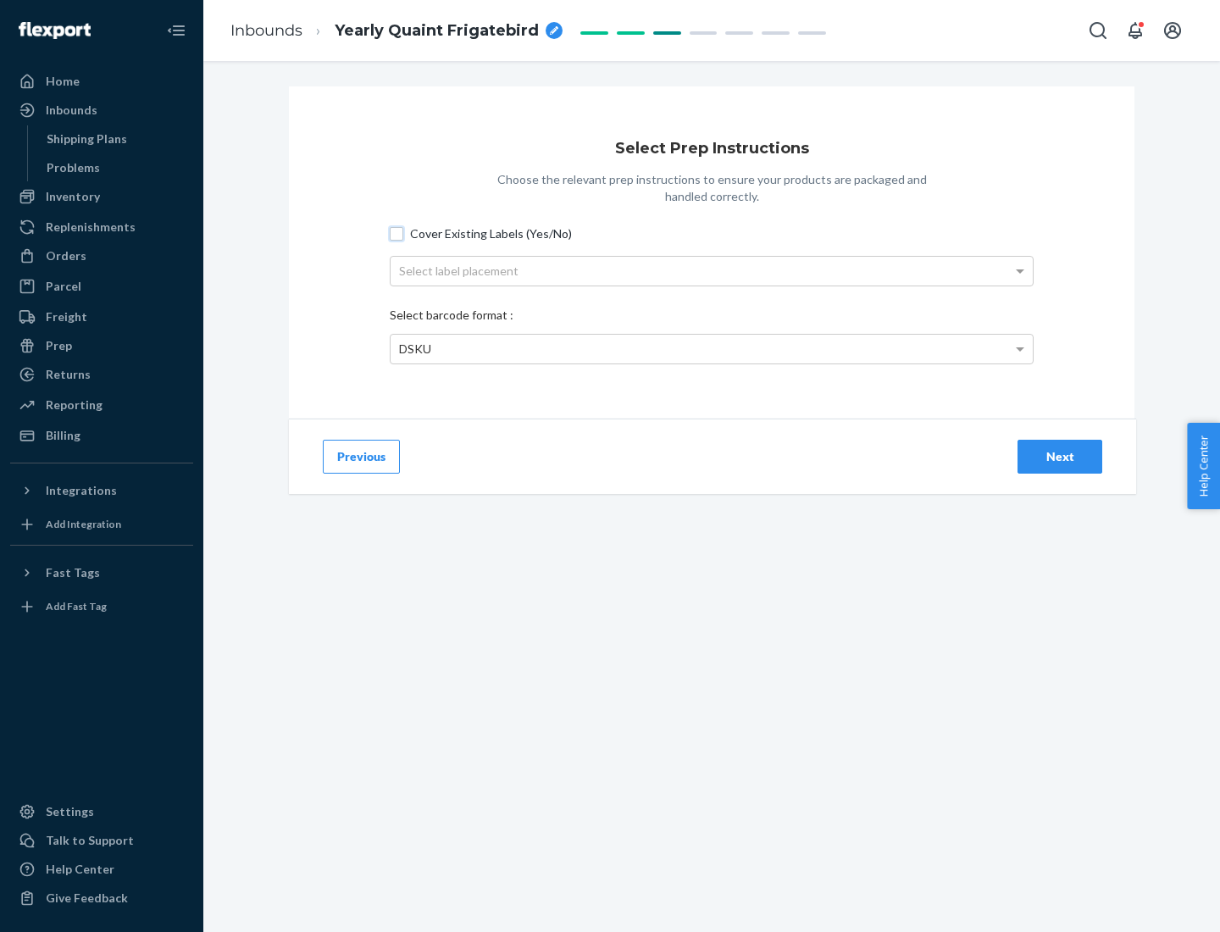
click at [397, 233] on input "Cover Existing Labels (Yes/No)" at bounding box center [397, 234] width 14 height 14
checkbox input "true"
click at [712, 270] on div "Select label placement" at bounding box center [712, 271] width 642 height 29
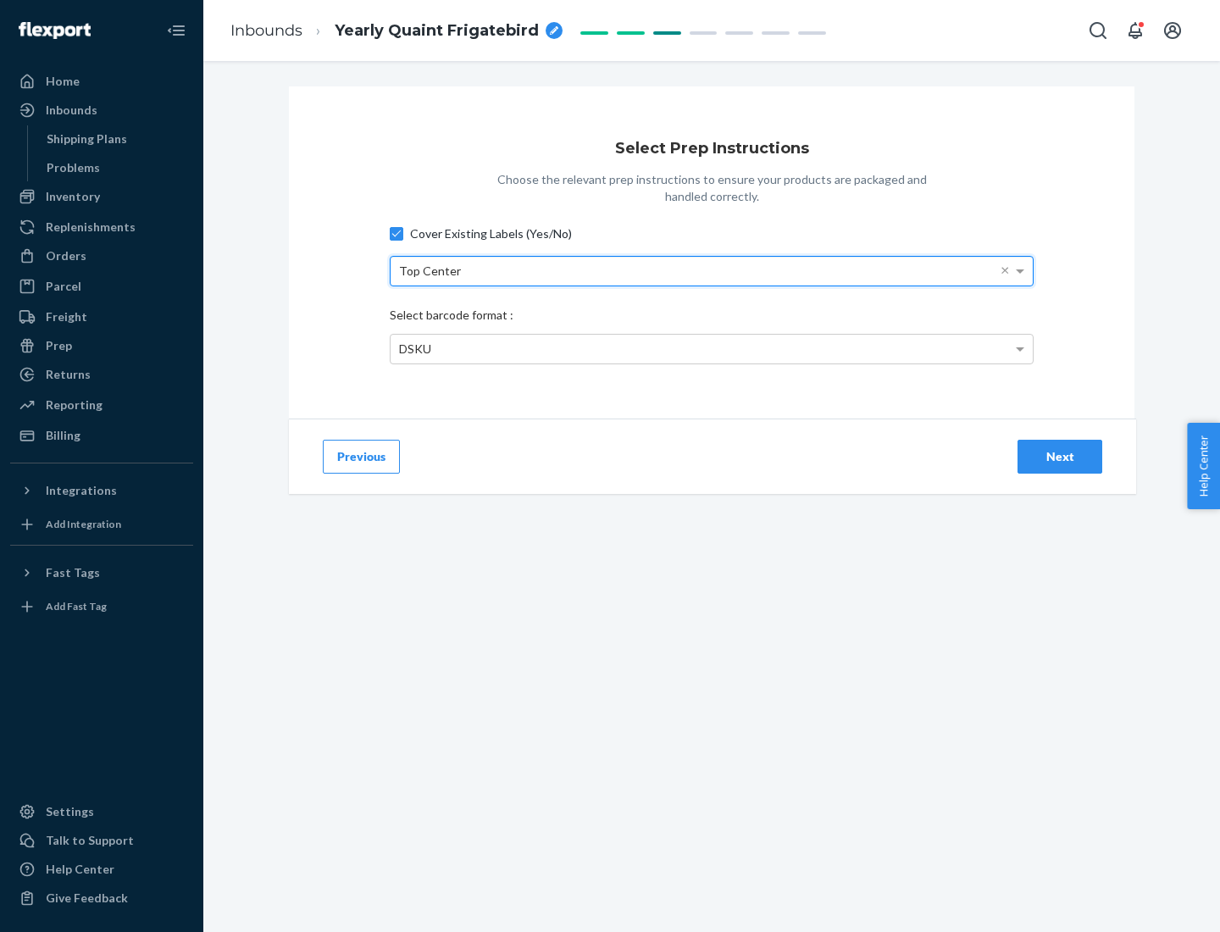
click at [712, 348] on div "DSKU" at bounding box center [712, 349] width 642 height 29
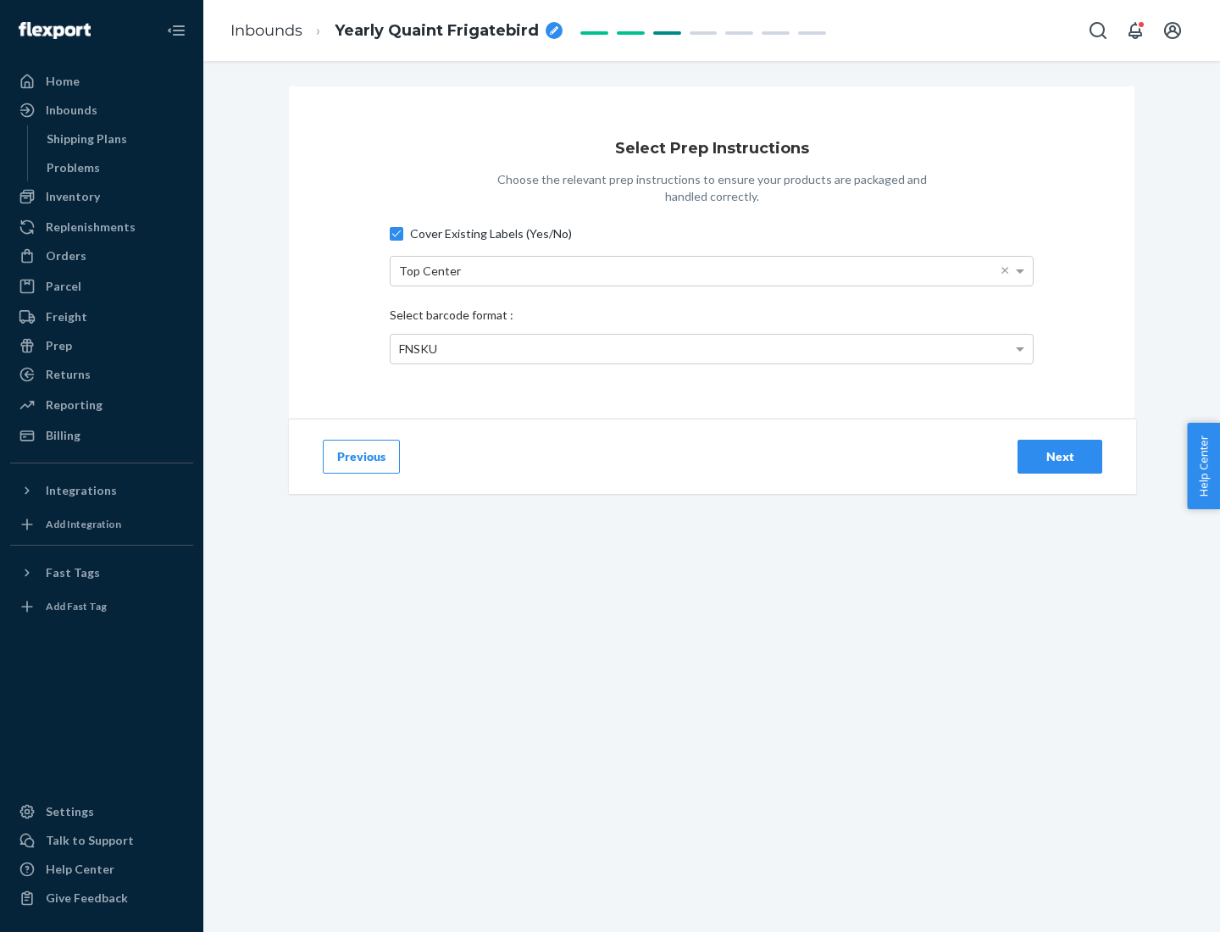
click at [1060, 456] on div "Next" at bounding box center [1060, 456] width 56 height 17
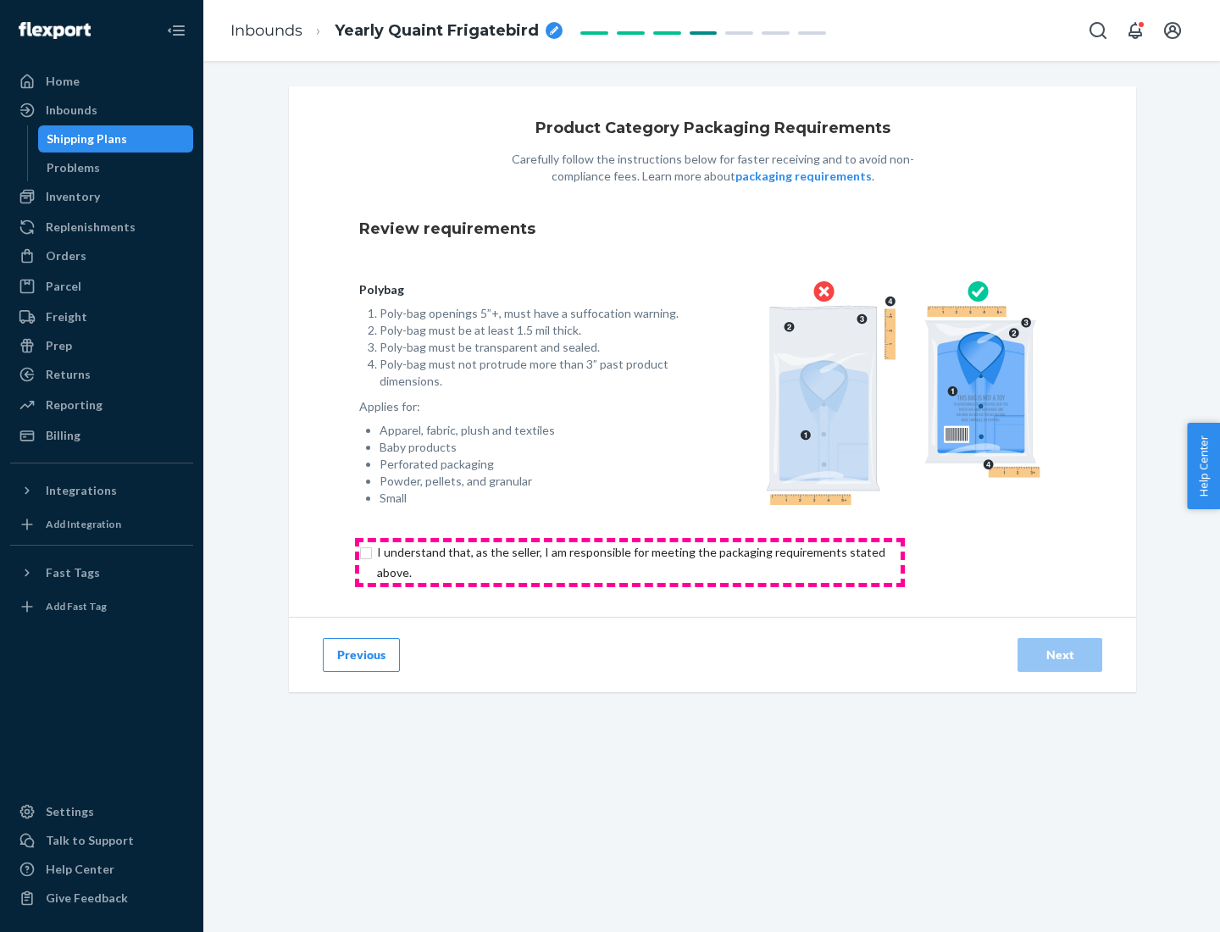
click at [630, 562] on input "checkbox" at bounding box center [641, 562] width 564 height 41
checkbox input "true"
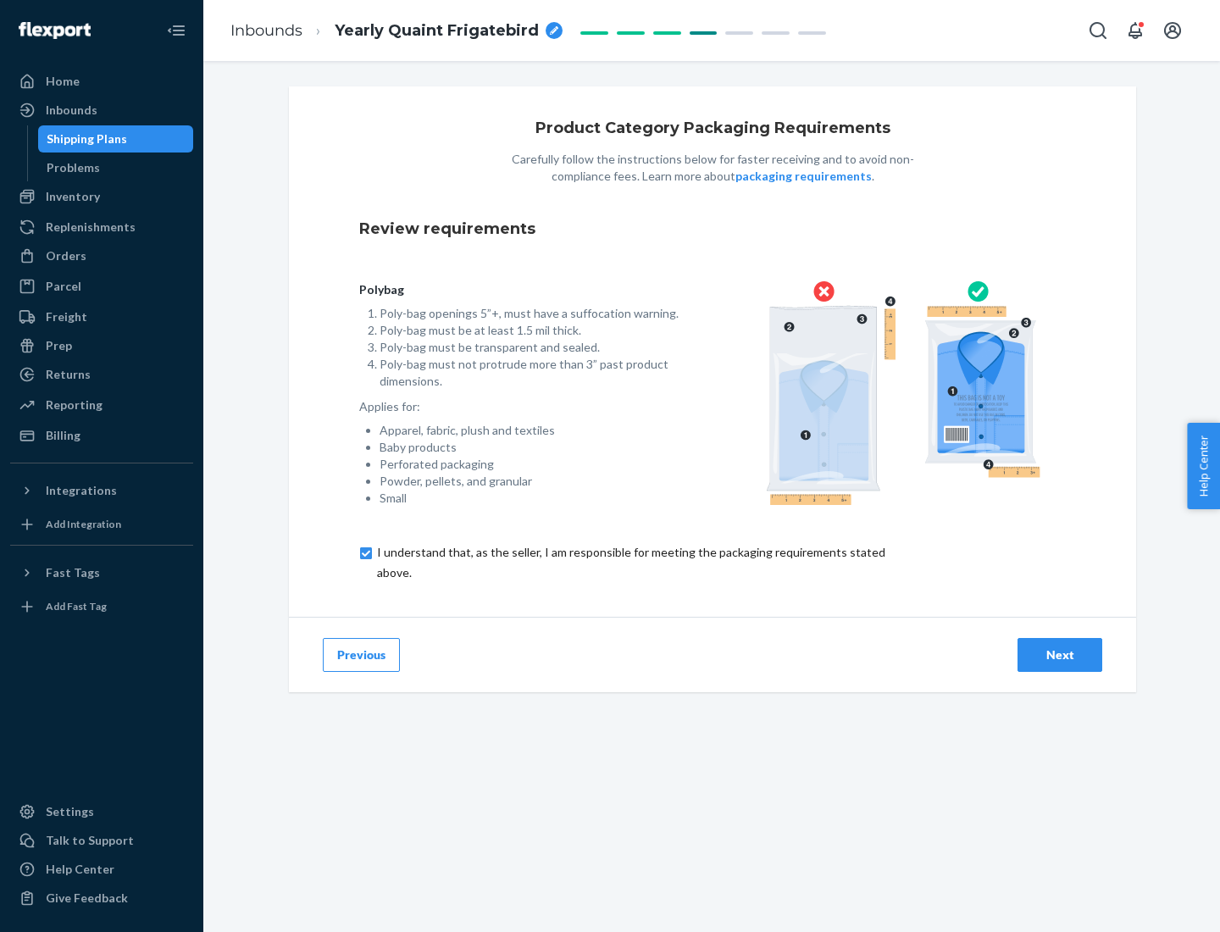
click at [1060, 654] on div "Next" at bounding box center [1060, 655] width 56 height 17
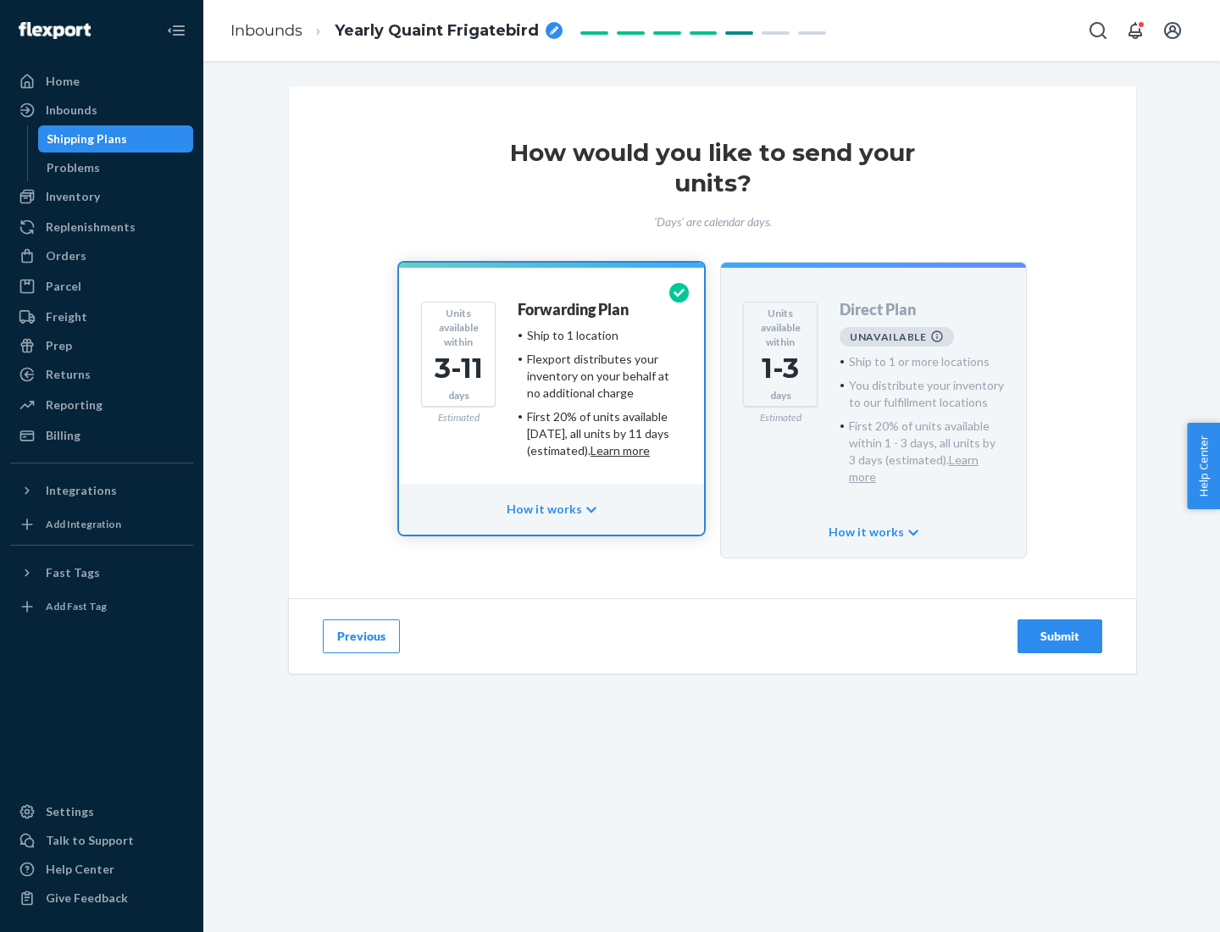
click at [575, 309] on h4 "Forwarding Plan" at bounding box center [573, 310] width 111 height 17
click at [1060, 628] on div "Submit" at bounding box center [1060, 636] width 56 height 17
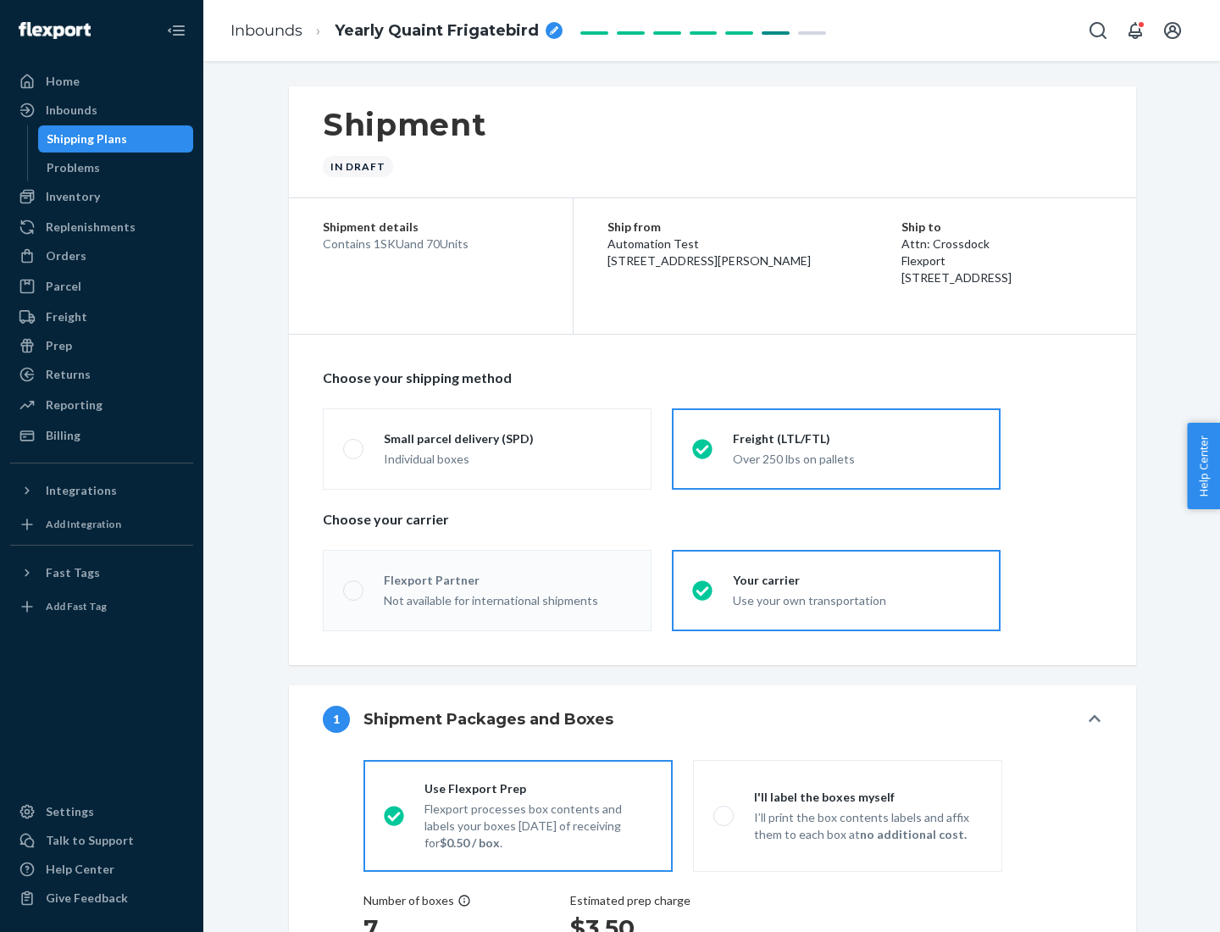
radio input "true"
radio input "false"
radio input "true"
radio input "false"
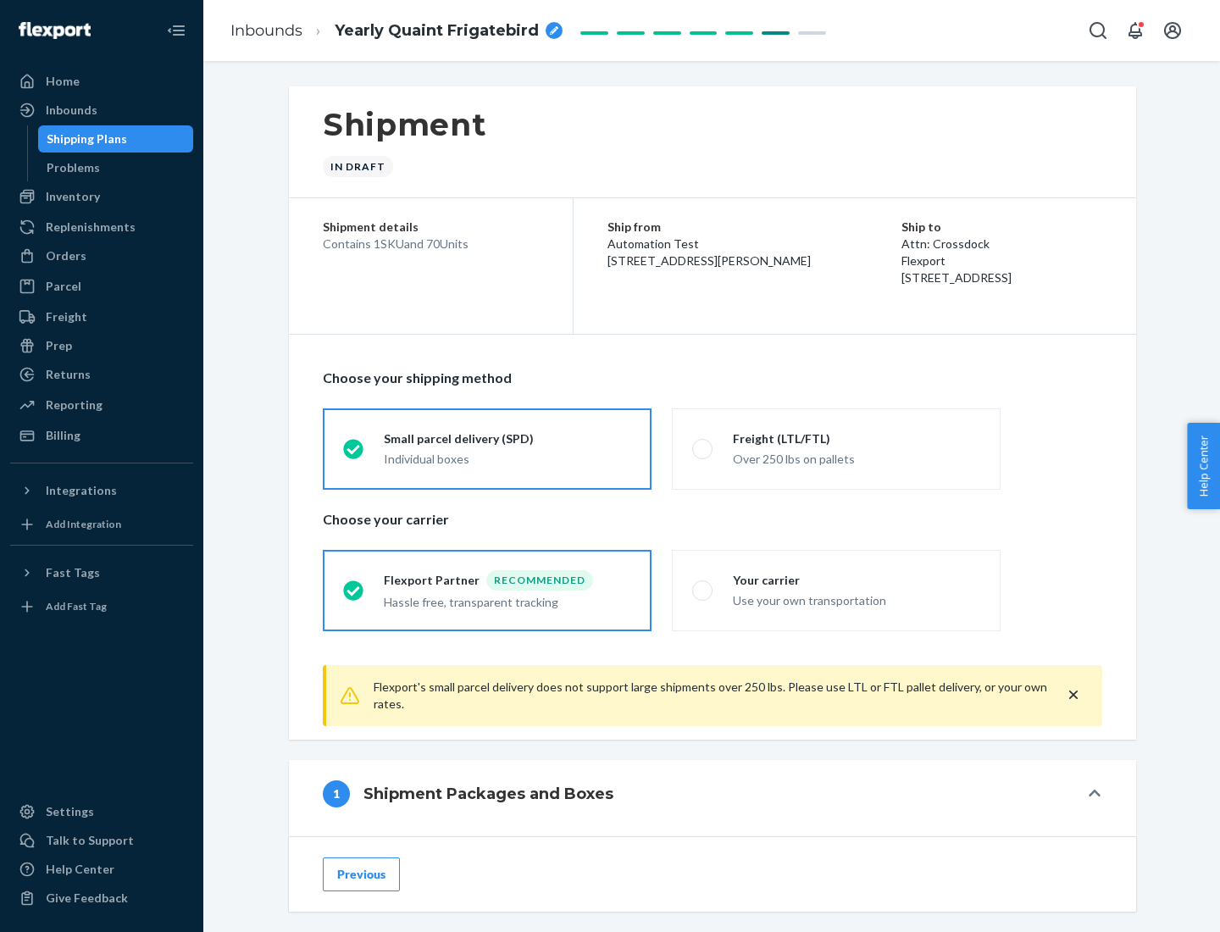
click at [508, 458] on div "Individual boxes" at bounding box center [507, 459] width 247 height 17
click at [354, 454] on input "Small parcel delivery (SPD) Individual boxes" at bounding box center [348, 448] width 11 height 11
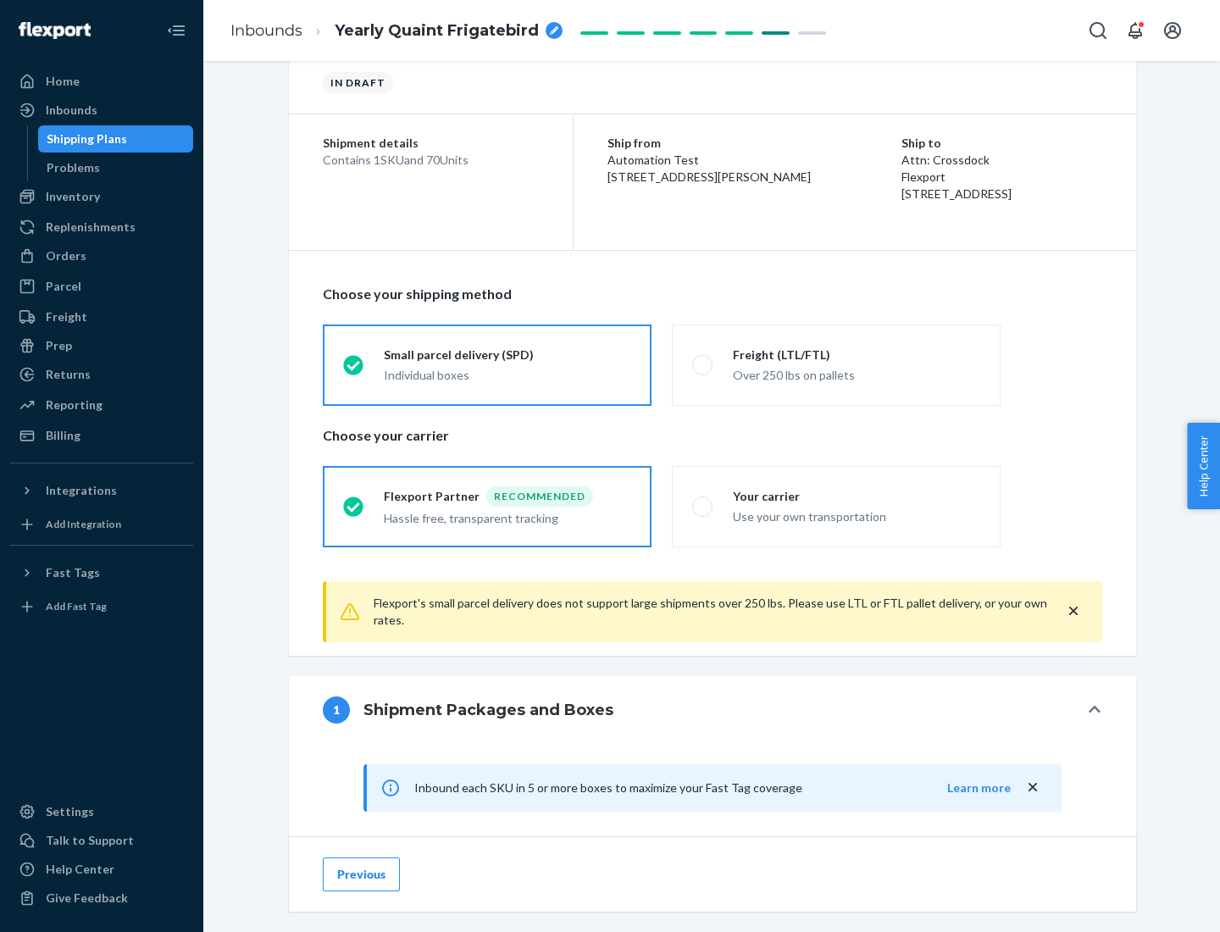
click at [508, 496] on div "Recommended" at bounding box center [539, 496] width 107 height 20
click at [354, 501] on input "Flexport Partner Recommended Hassle free, transparent tracking" at bounding box center [348, 506] width 11 height 11
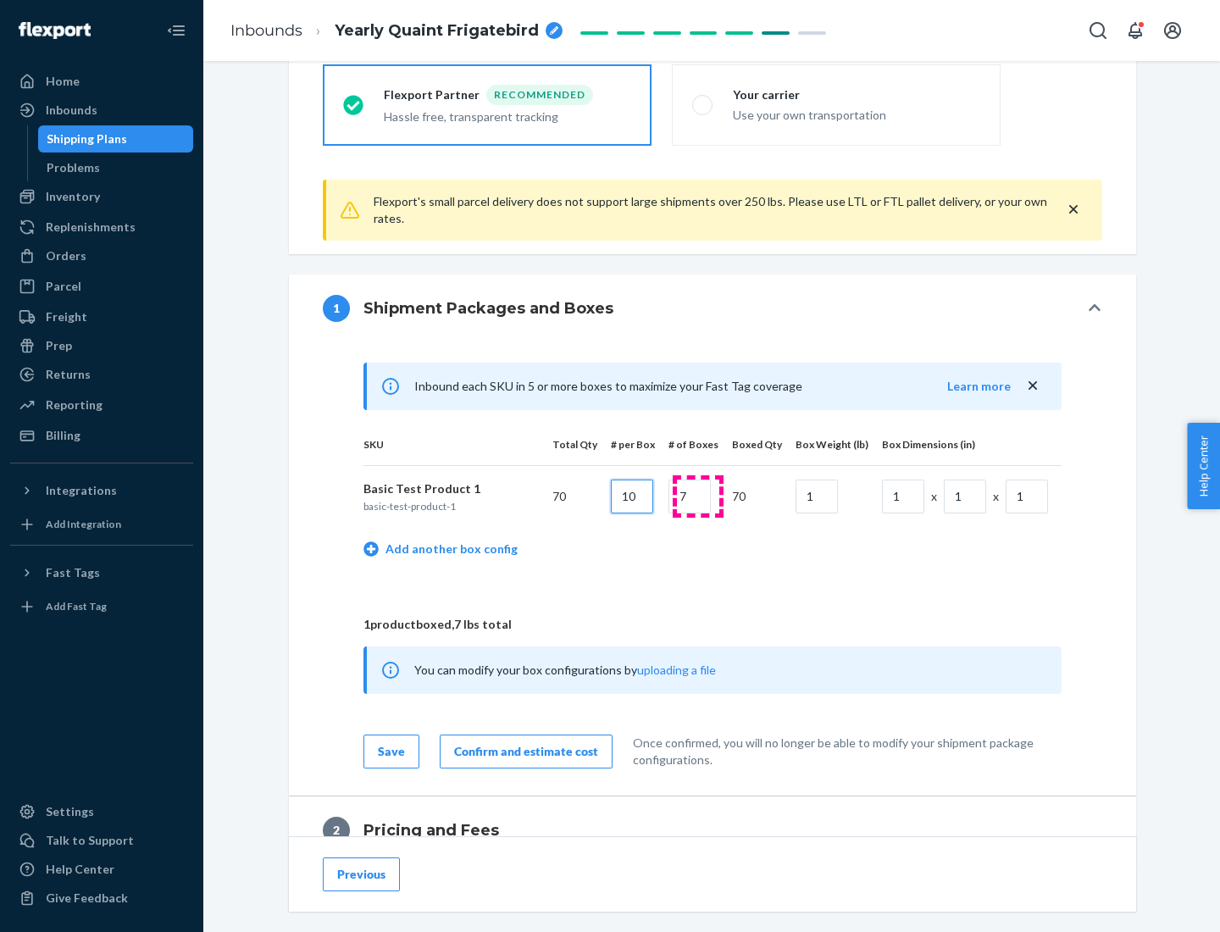
type input "10"
type input "7"
type input "1"
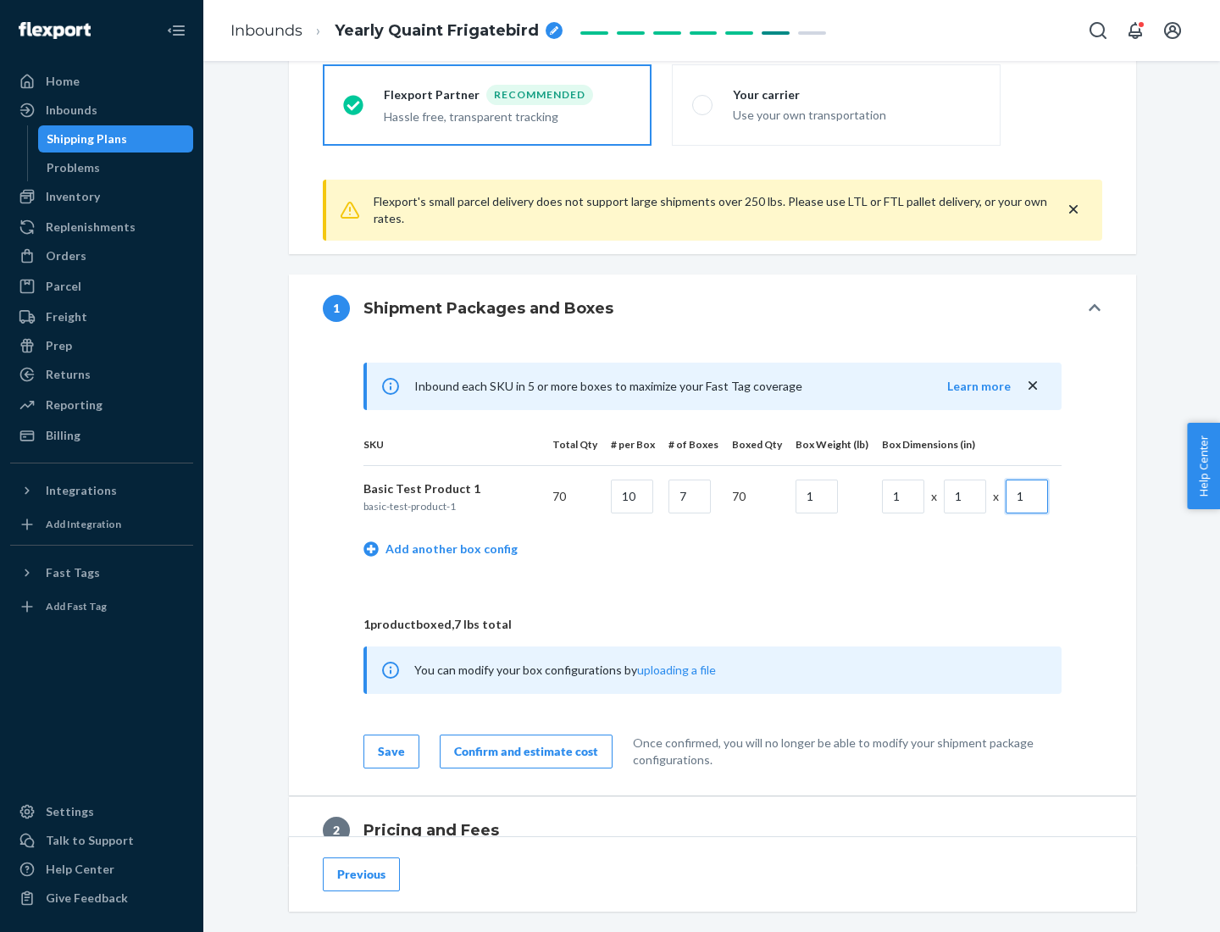
scroll to position [741, 0]
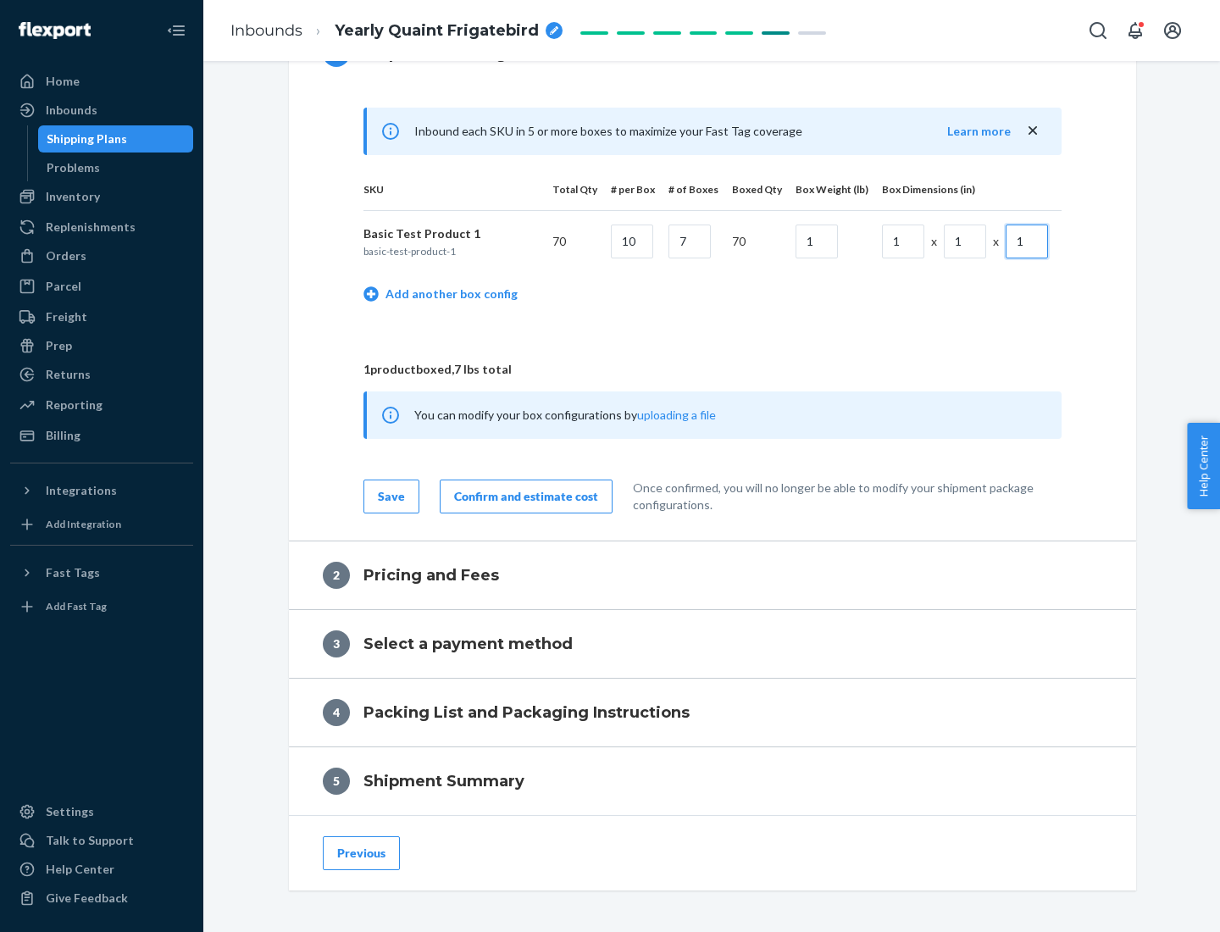
type input "1"
click at [523, 496] on div "Confirm and estimate cost" at bounding box center [526, 496] width 144 height 17
